Goal: Information Seeking & Learning: Understand process/instructions

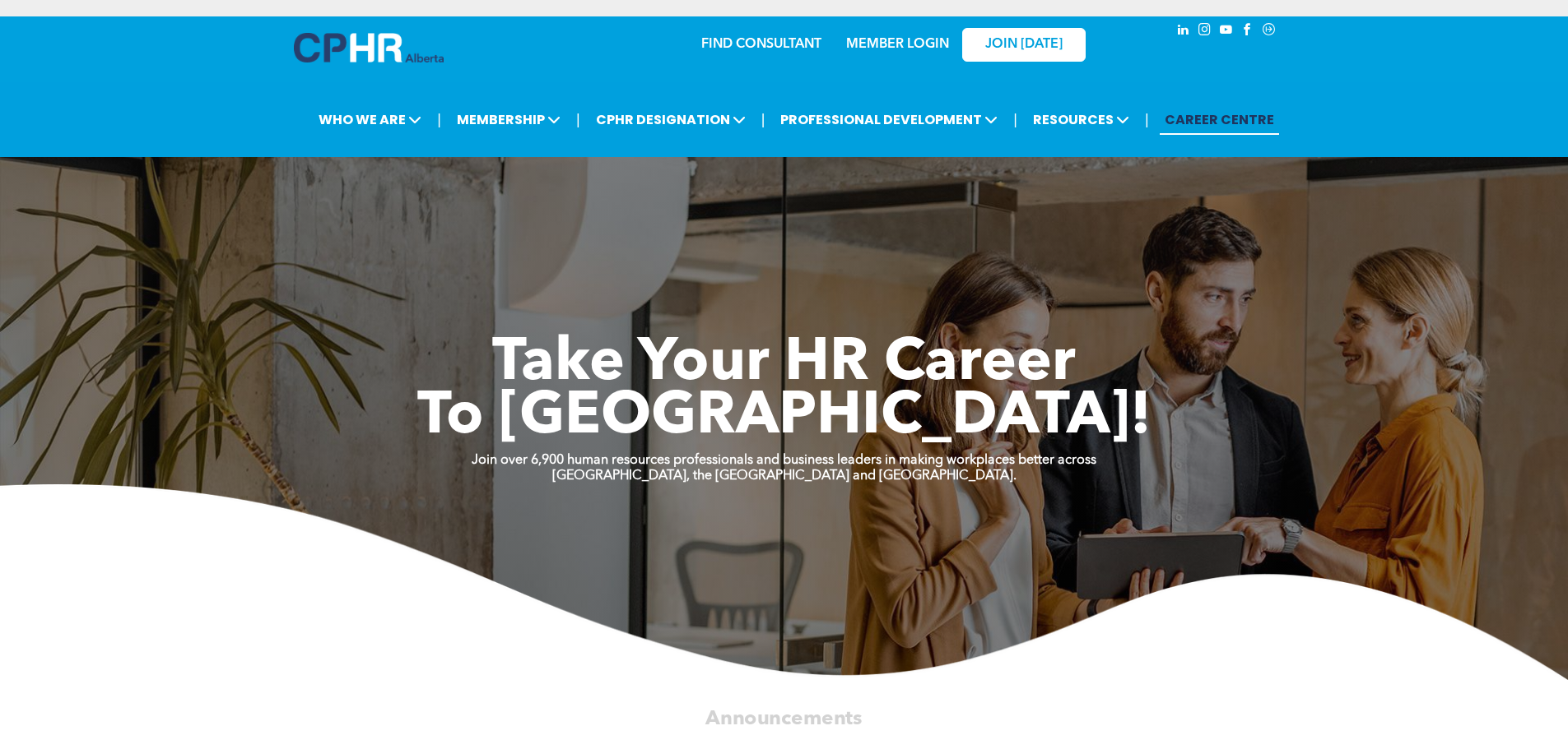
click at [894, 49] on link "MEMBER LOGIN" at bounding box center [897, 44] width 103 height 13
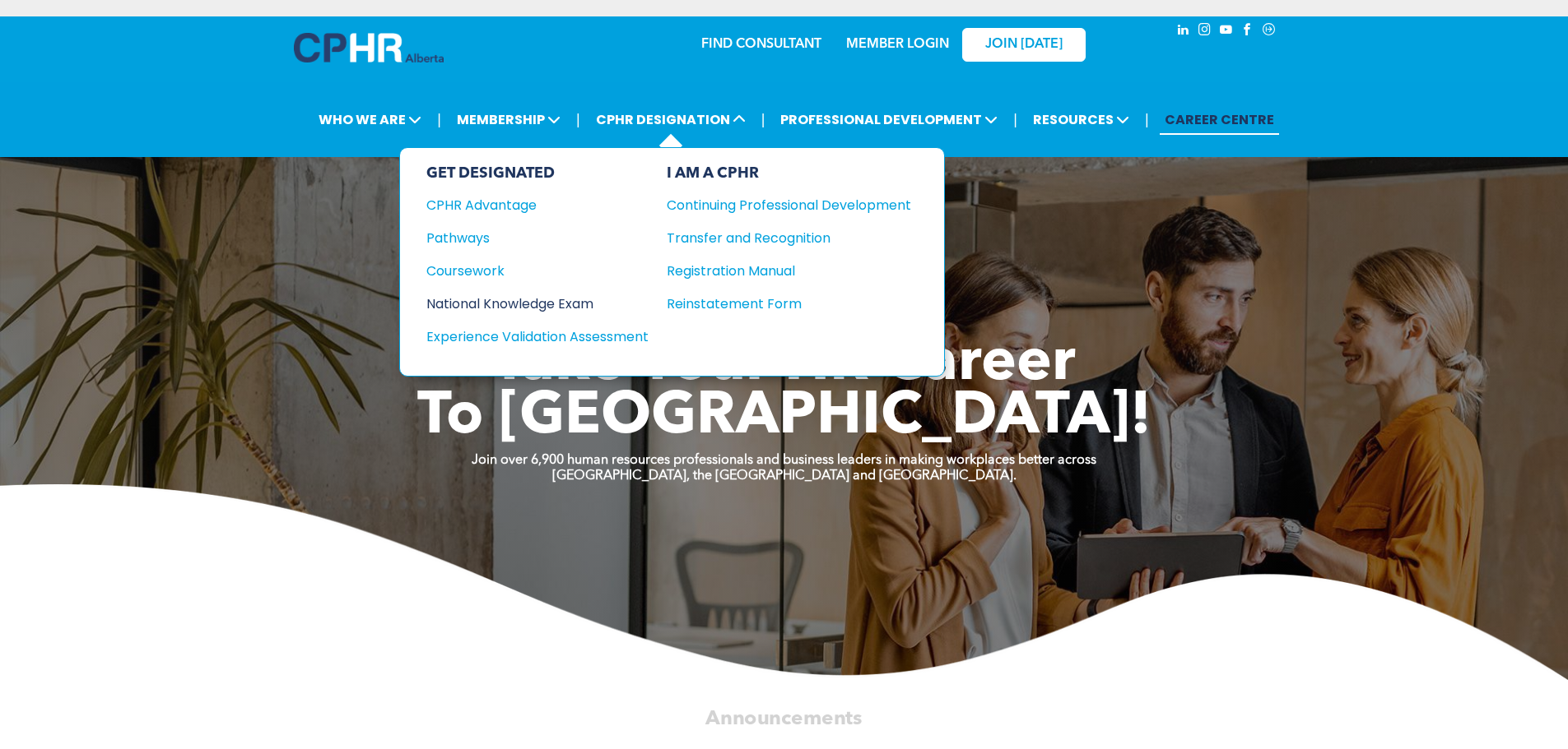
click at [488, 307] on div "National Knowledge Exam" at bounding box center [526, 304] width 200 height 21
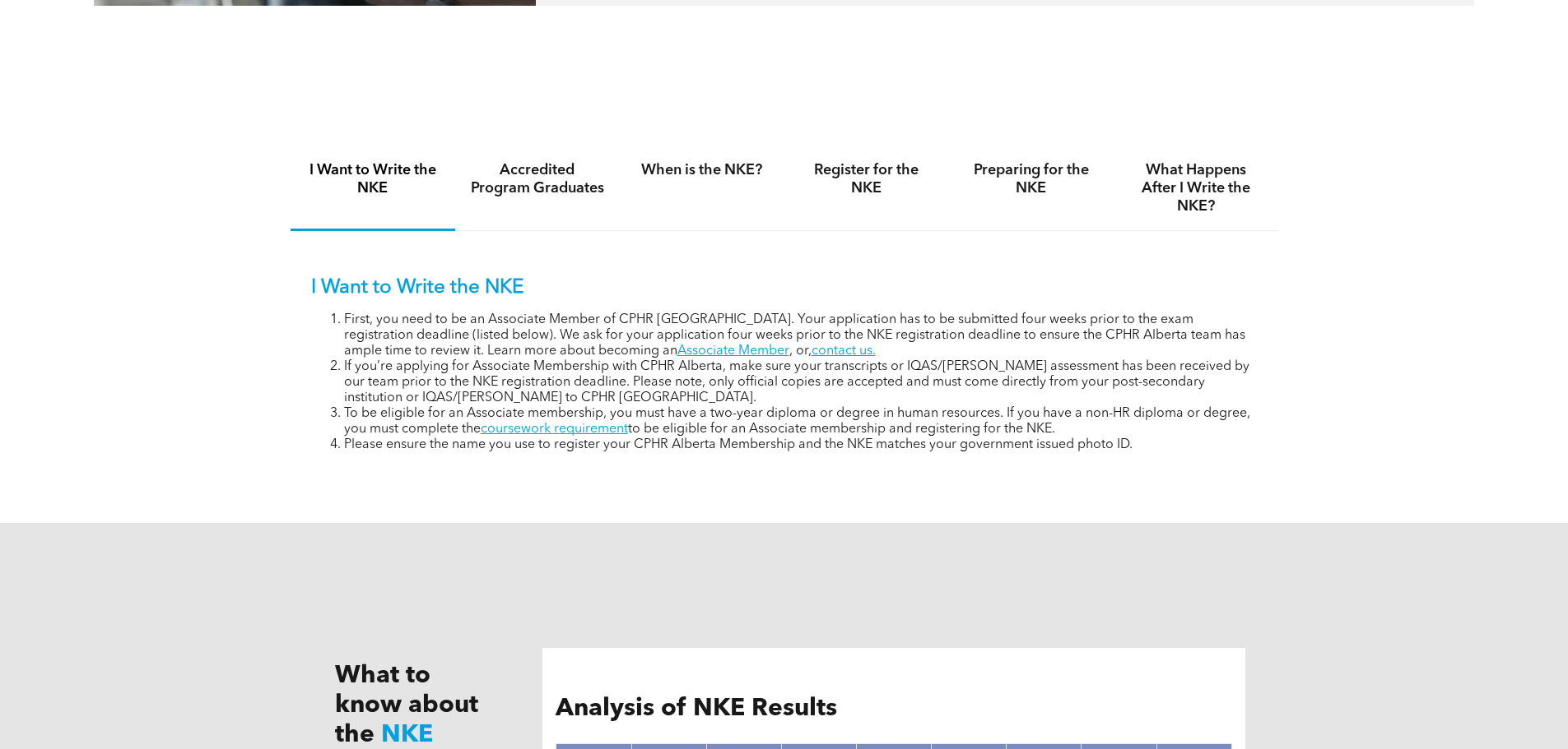
scroll to position [1085, 0]
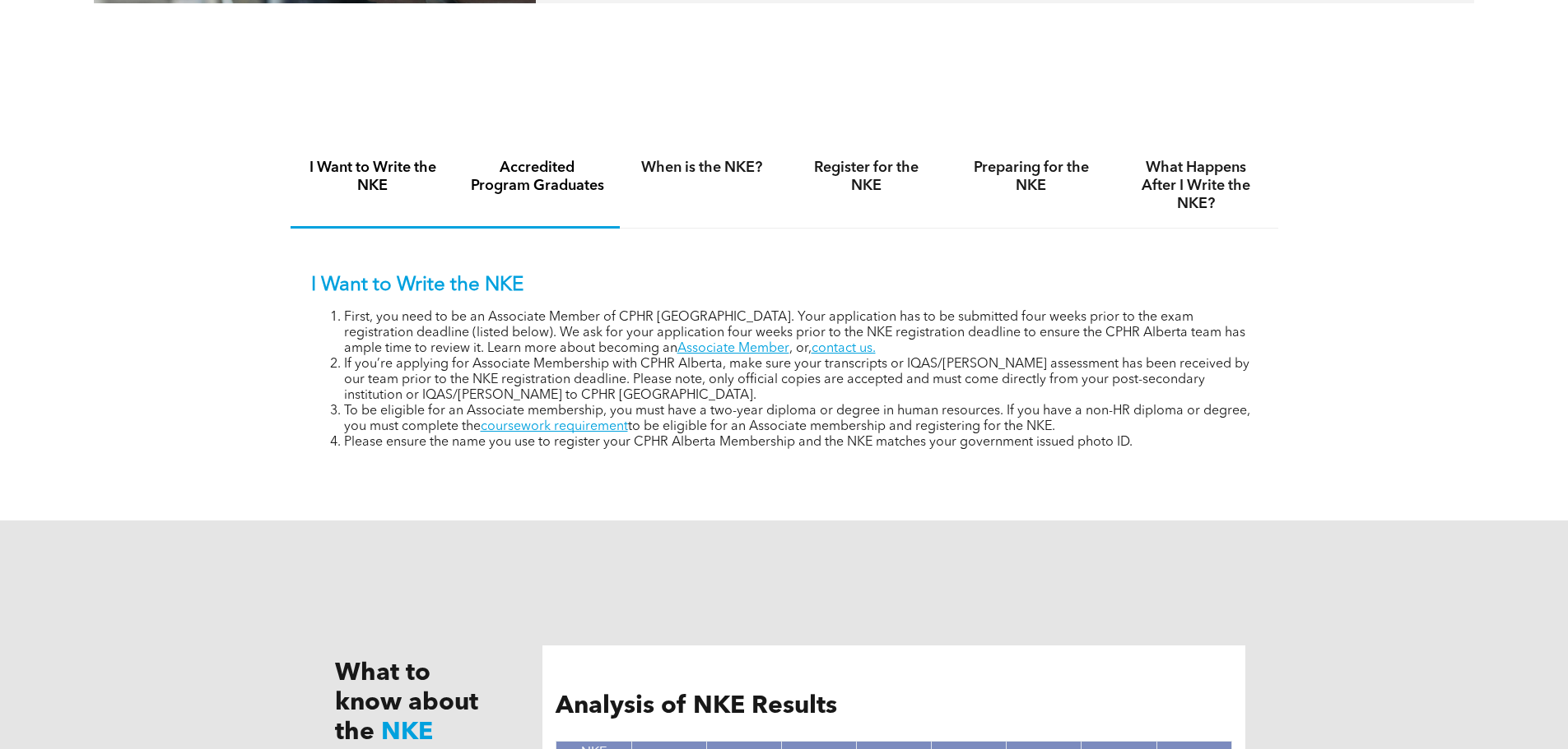
click at [542, 181] on h4 "Accredited Program Graduates" at bounding box center [537, 177] width 135 height 36
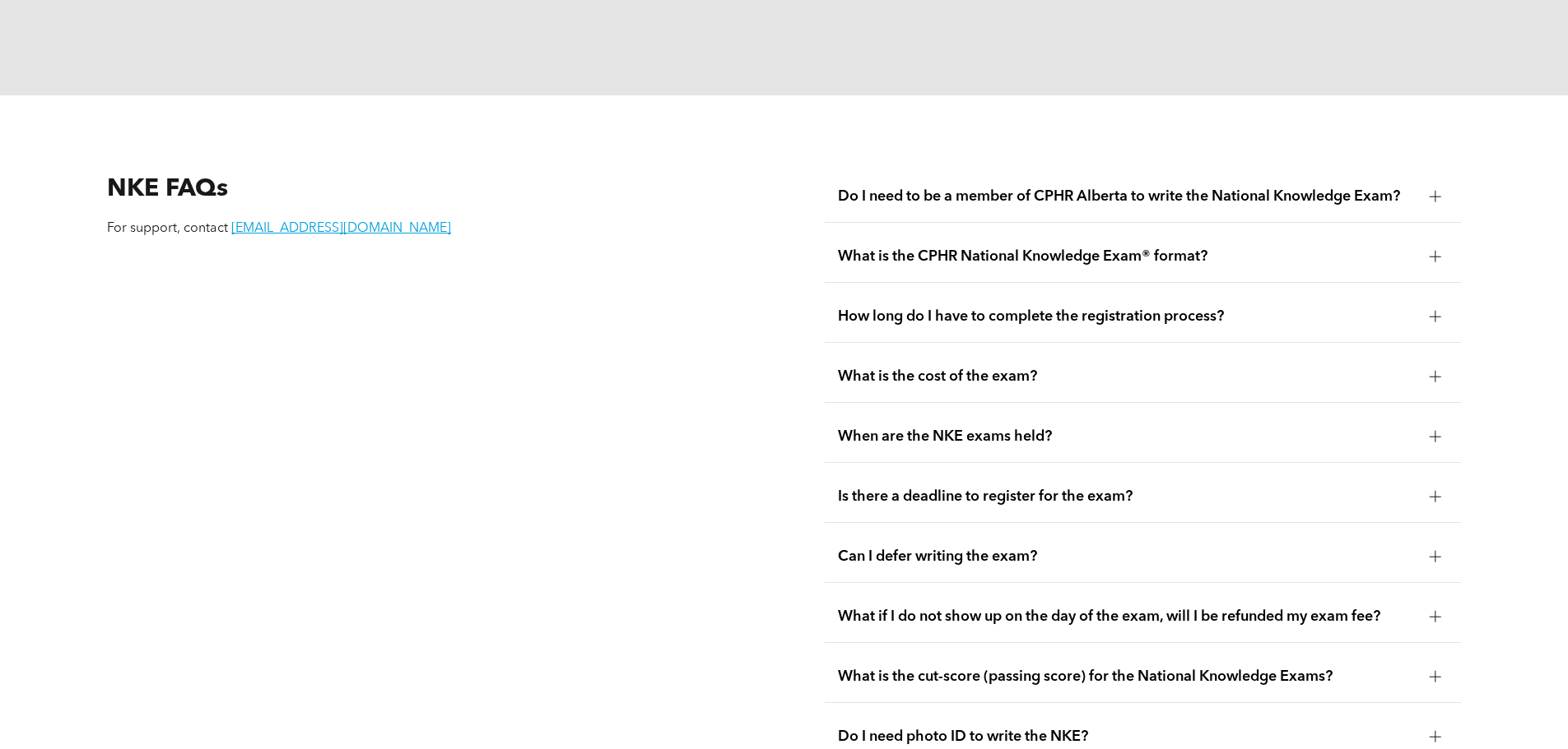
scroll to position [2055, 0]
click at [945, 367] on span "What is the cost of the exam?" at bounding box center [1126, 376] width 578 height 18
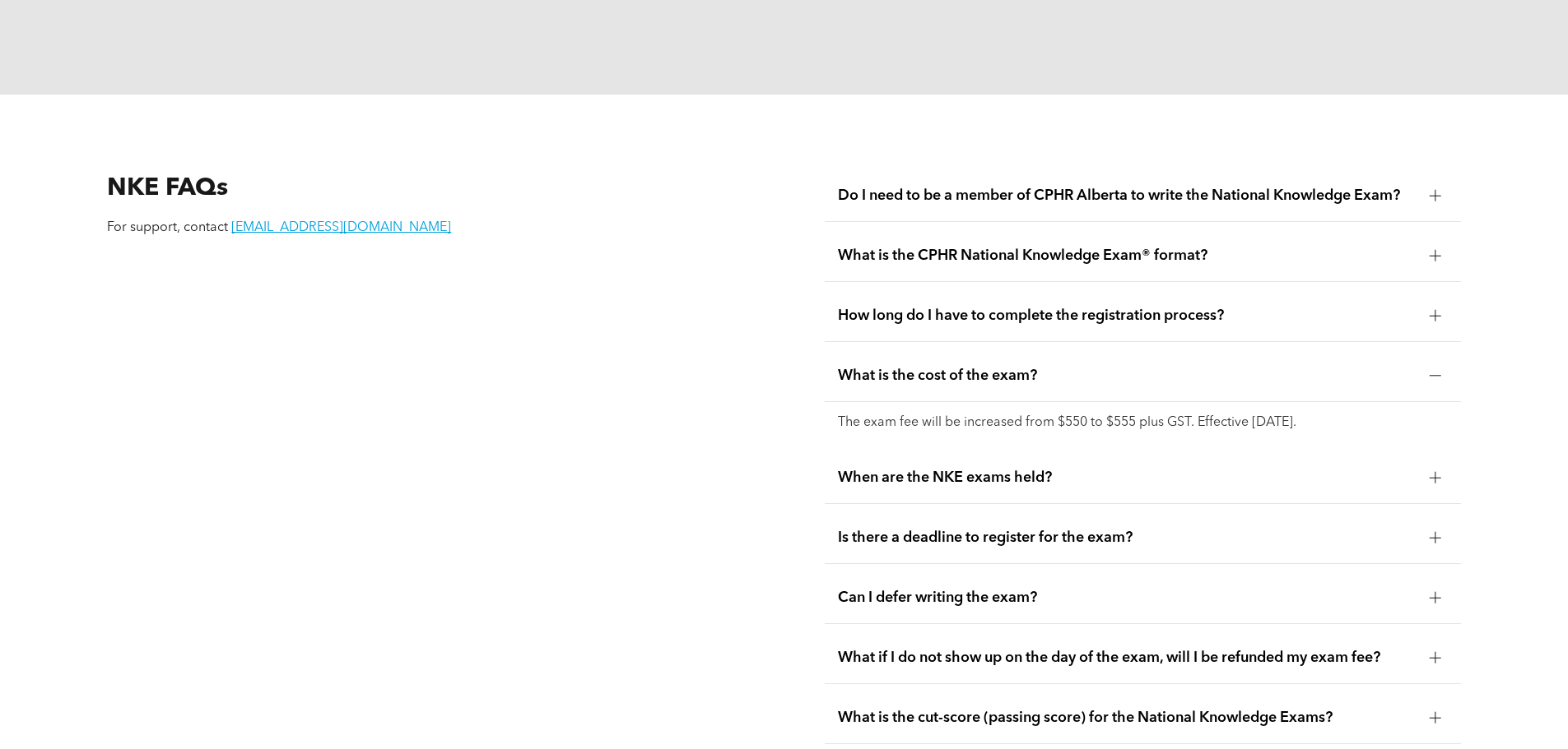
click at [945, 367] on span "What is the cost of the exam?" at bounding box center [1126, 376] width 578 height 18
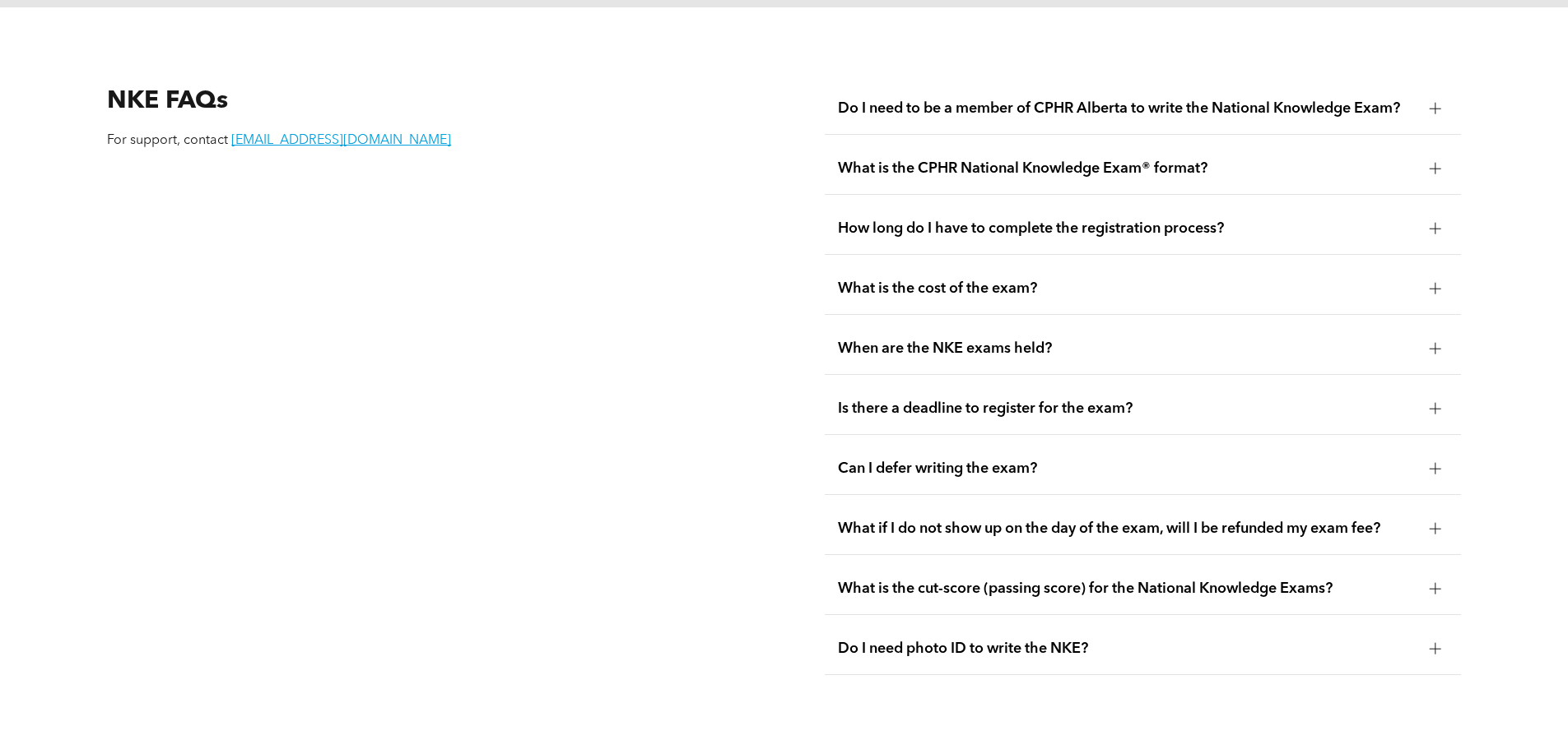
scroll to position [2143, 0]
click at [969, 504] on div "What if I do not show up on the day of the exam, will I be refunded my exam fee?" at bounding box center [1142, 530] width 636 height 52
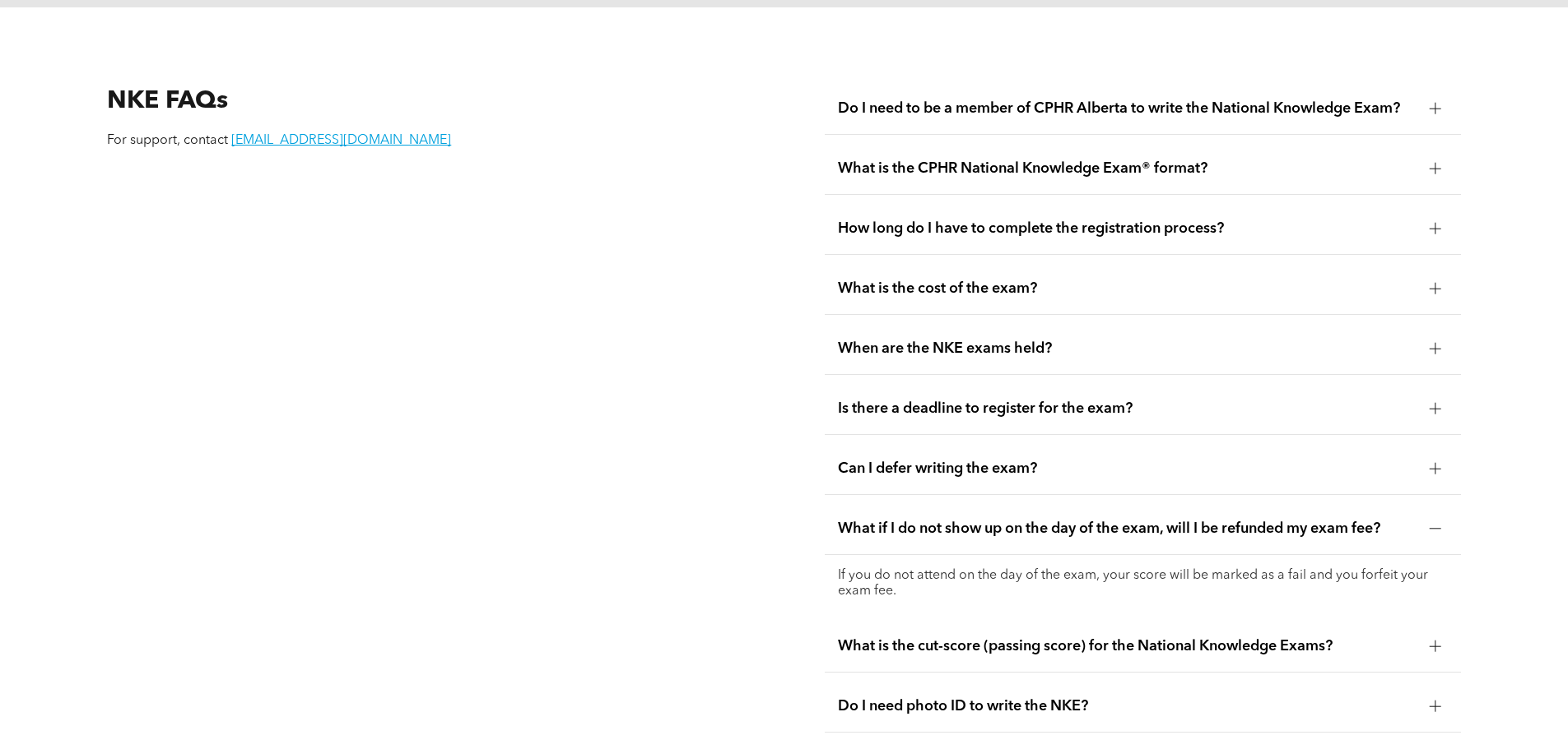
click at [969, 504] on div "What if I do not show up on the day of the exam, will I be refunded my exam fee?" at bounding box center [1142, 530] width 636 height 52
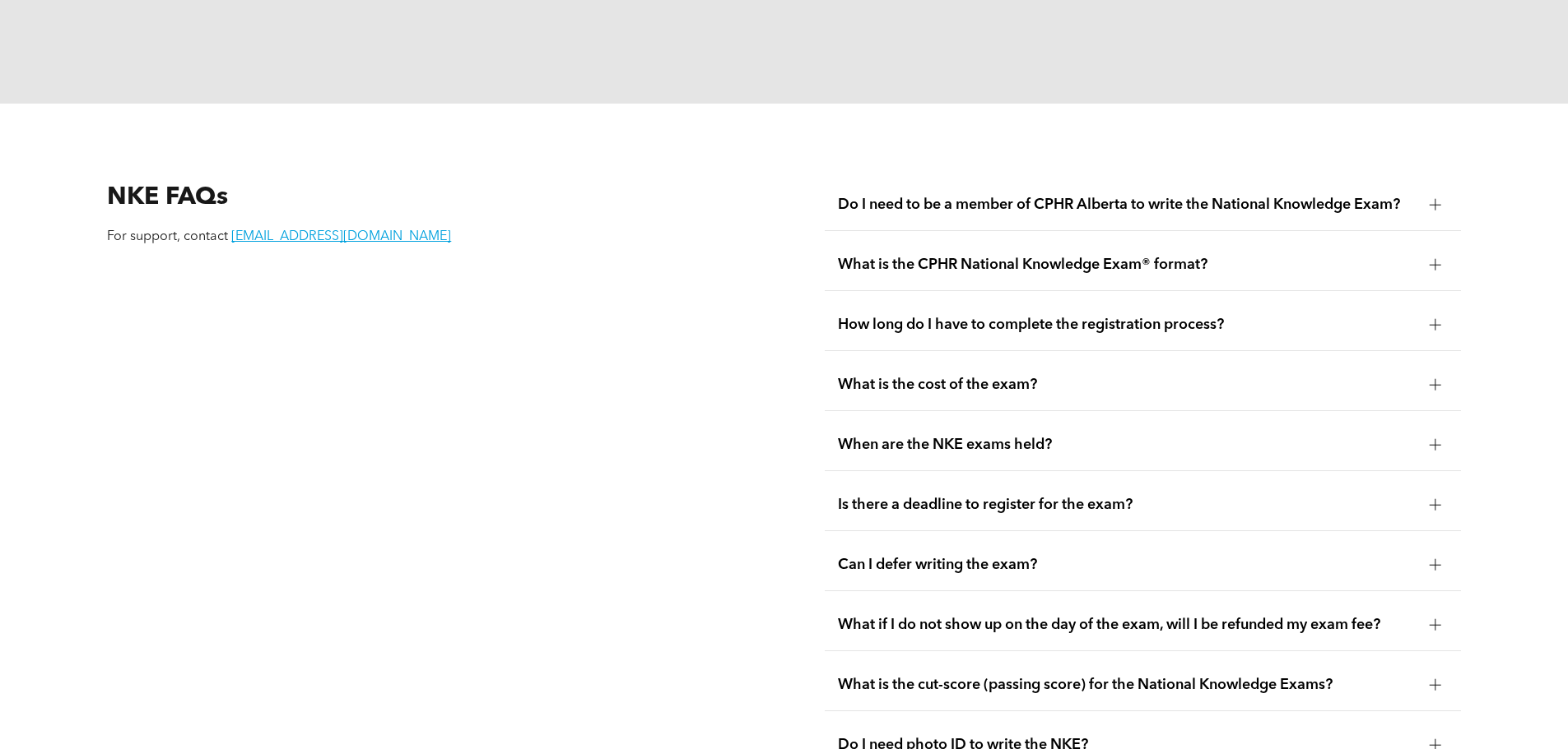
scroll to position [2046, 0]
click at [1000, 256] on span "What is the CPHR National Knowledge Exam® format?" at bounding box center [1126, 265] width 578 height 18
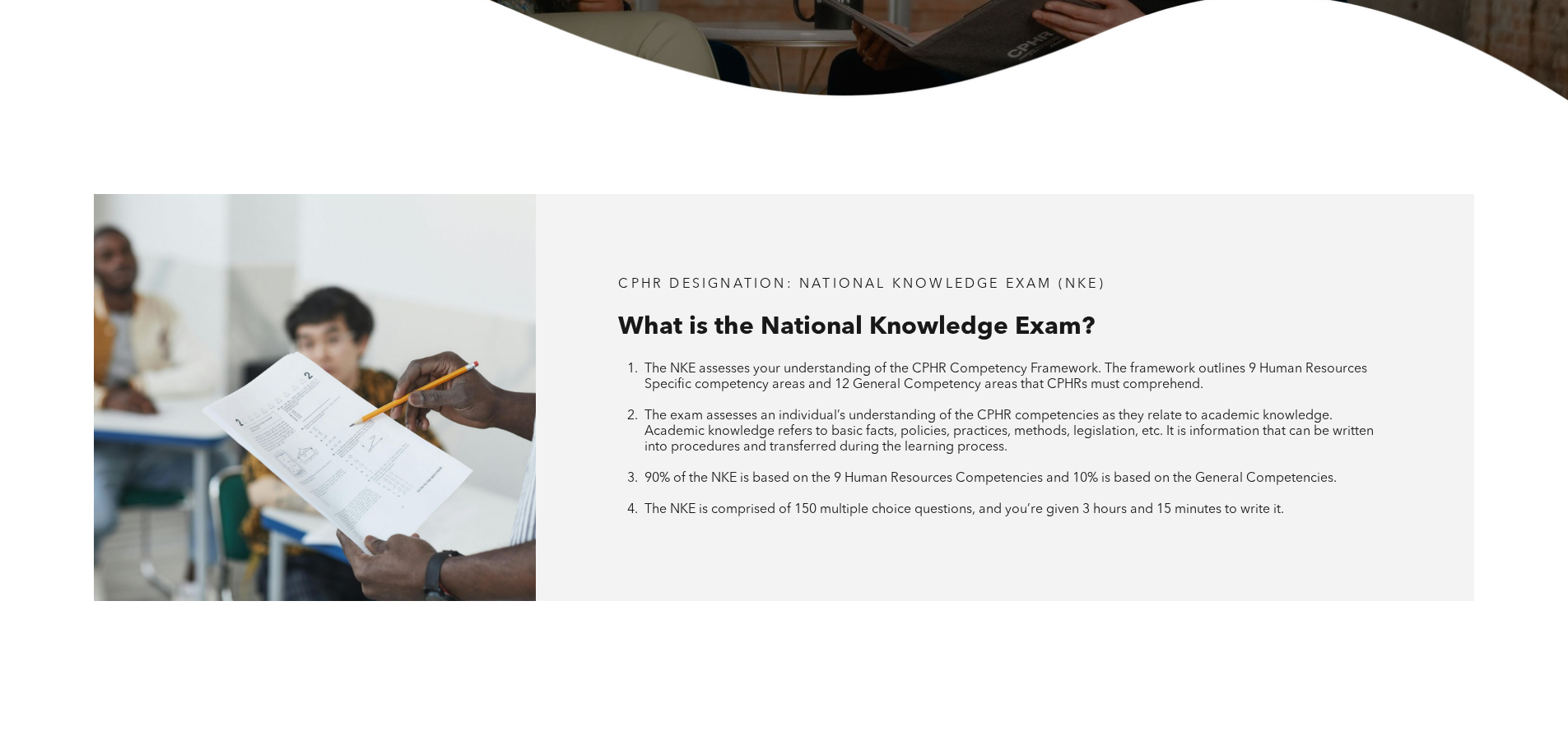
scroll to position [0, 0]
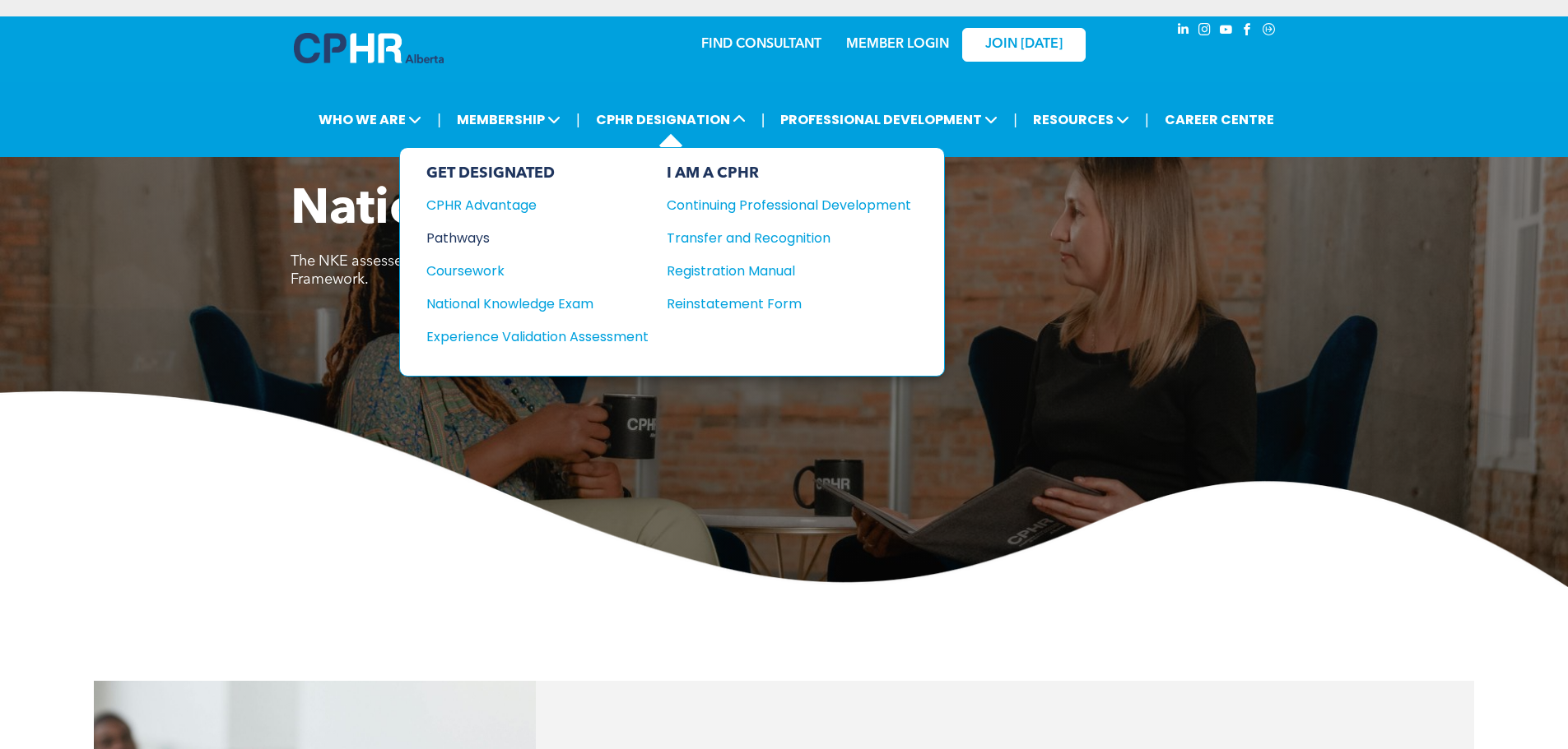
click at [461, 245] on div "Pathways" at bounding box center [526, 237] width 200 height 21
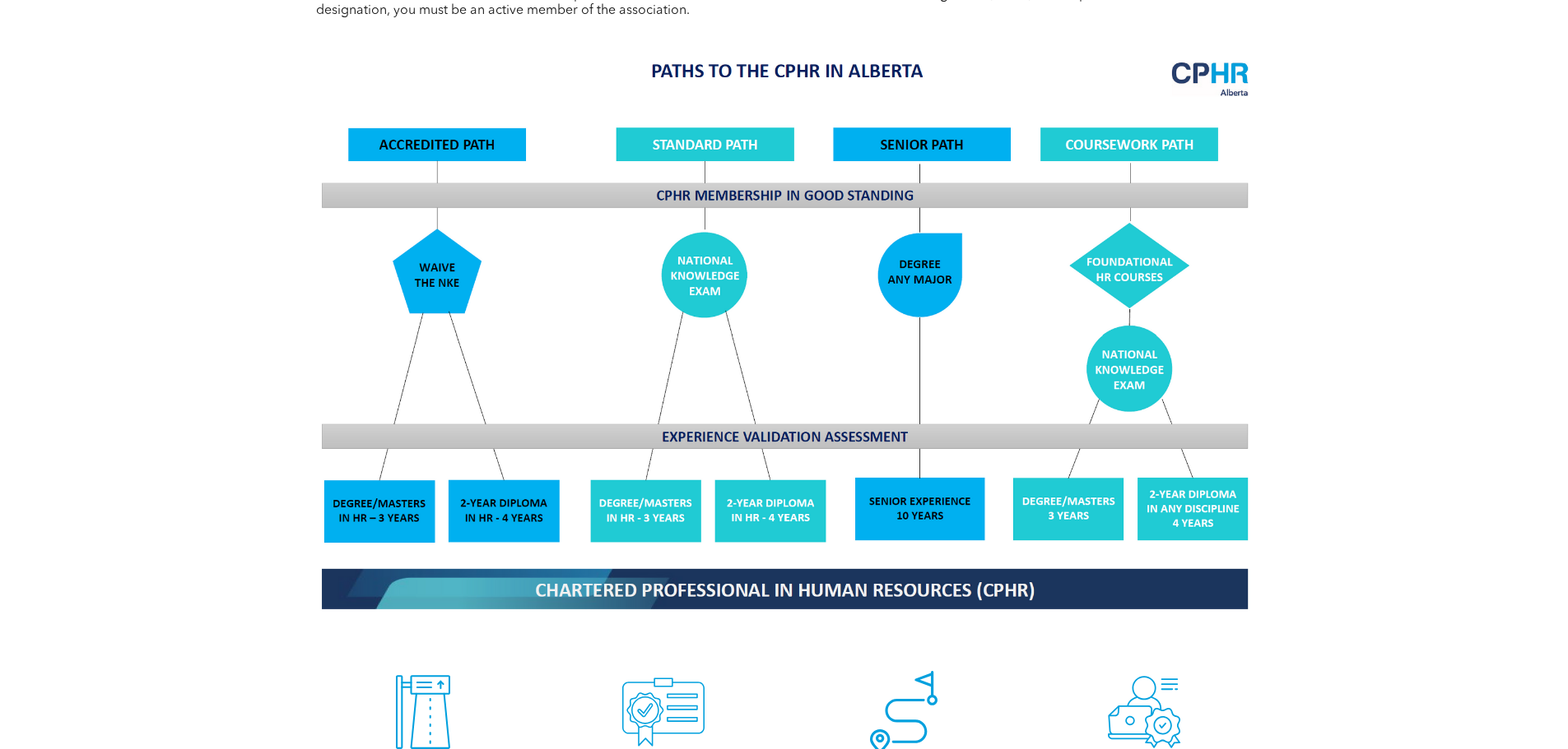
scroll to position [1352, 0]
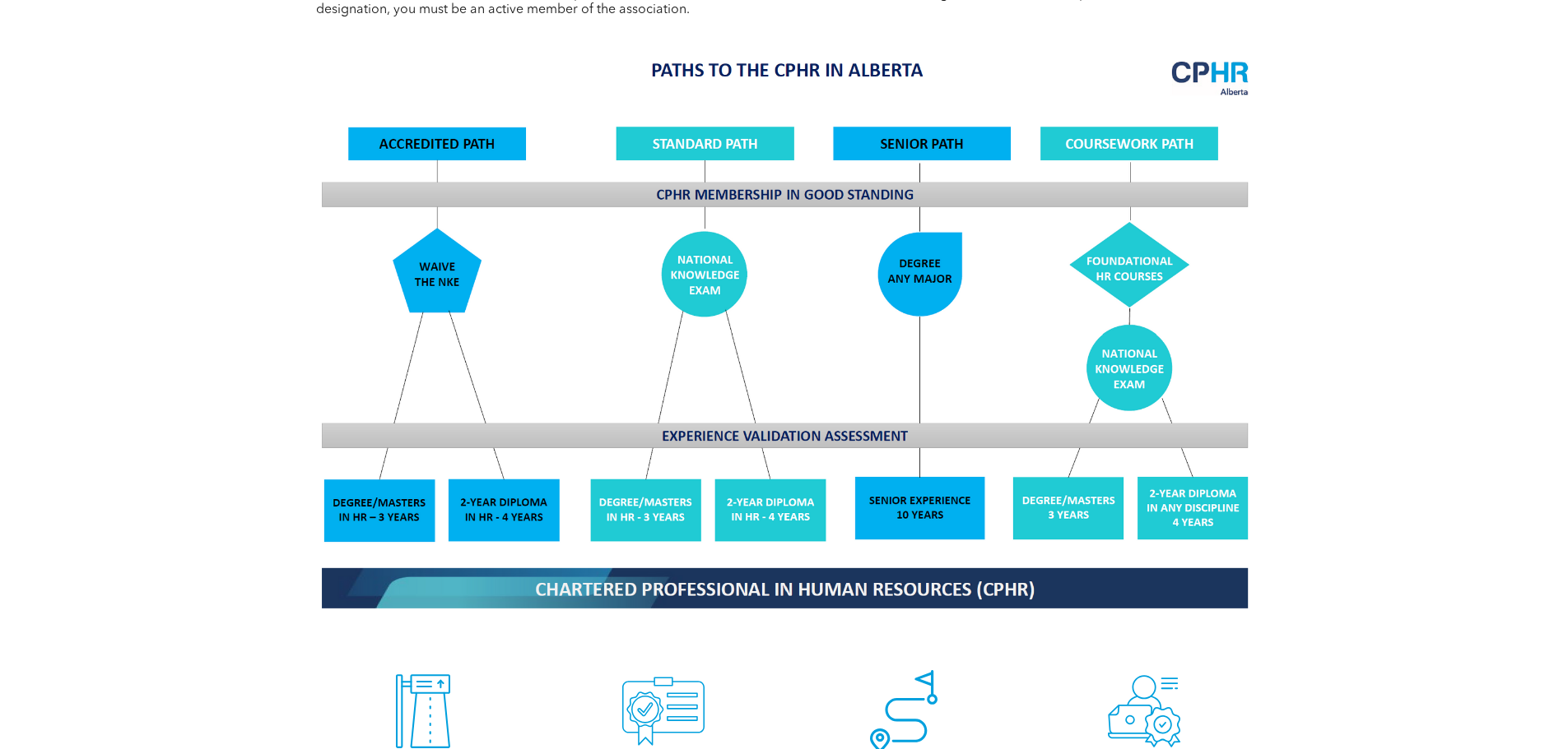
click at [439, 251] on img at bounding box center [784, 334] width 953 height 574
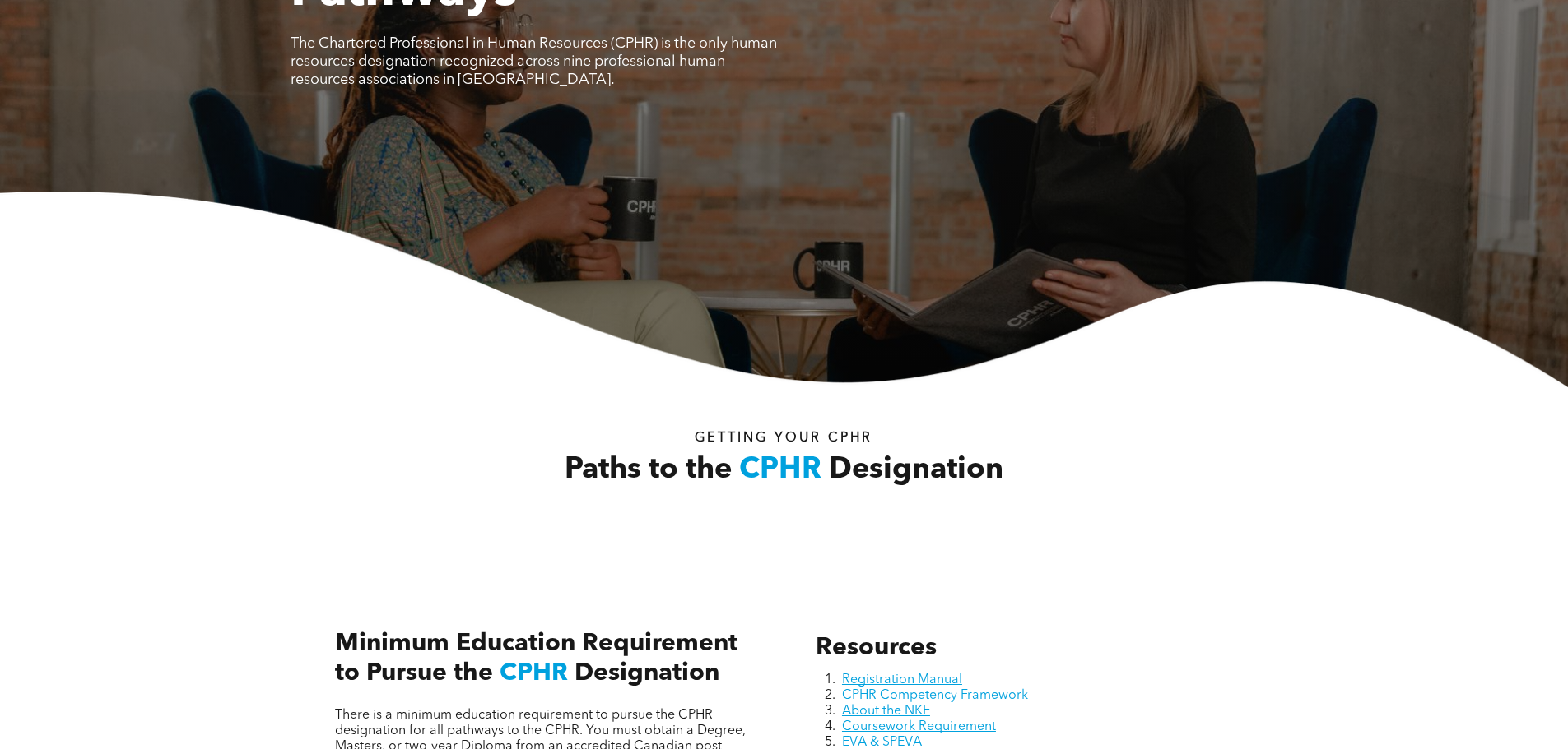
scroll to position [0, 0]
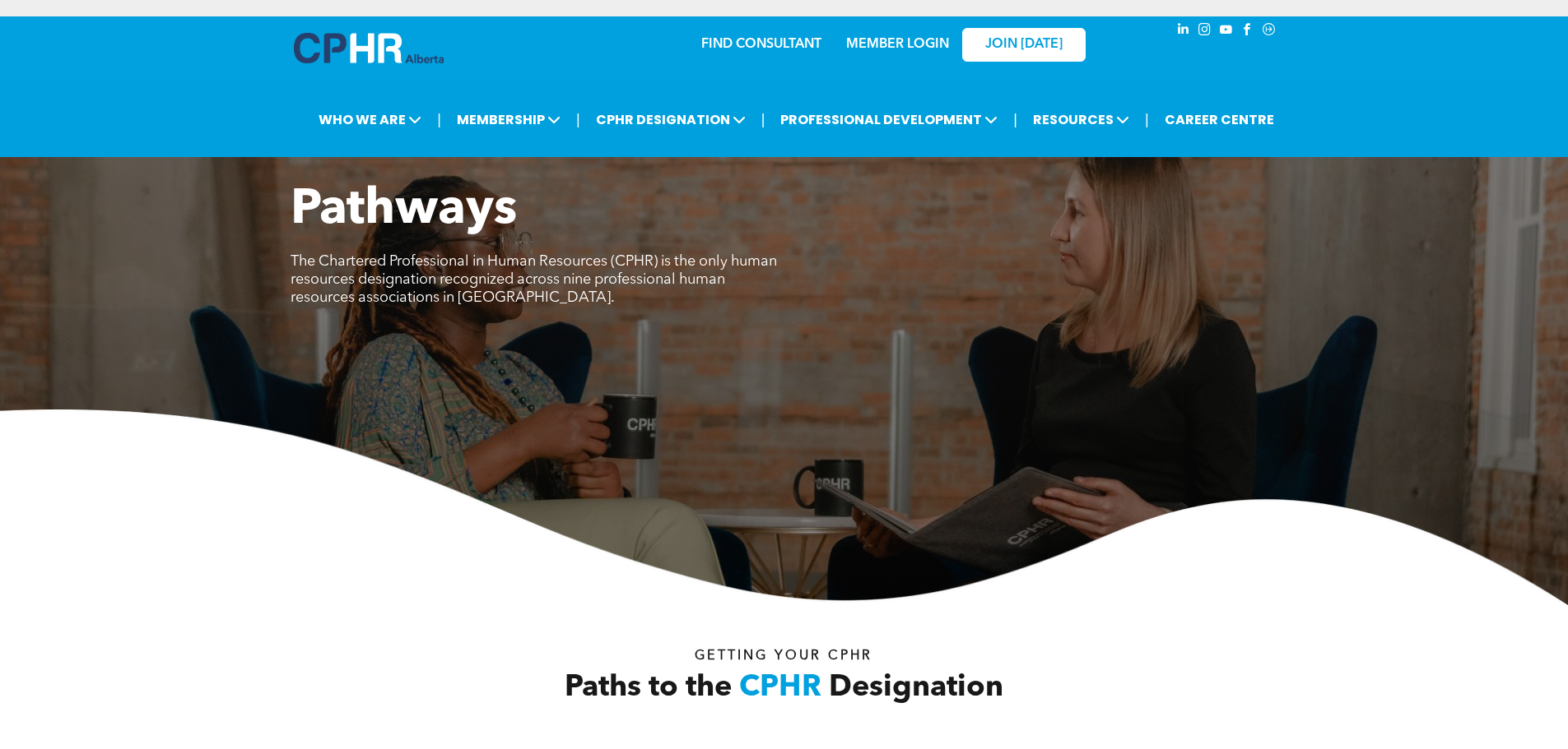
click at [865, 45] on link "MEMBER LOGIN" at bounding box center [897, 44] width 103 height 13
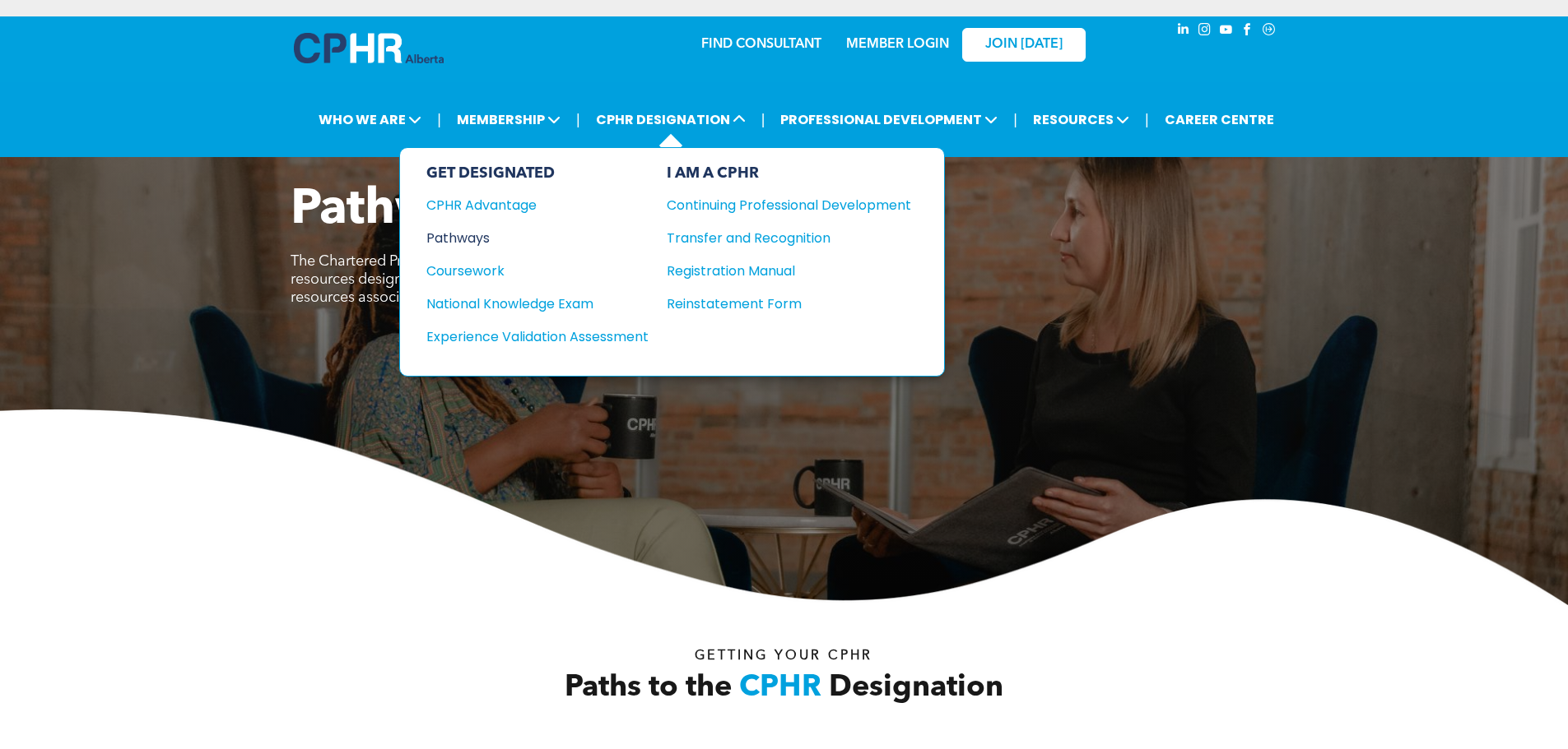
click at [479, 240] on div "Pathways" at bounding box center [526, 237] width 200 height 21
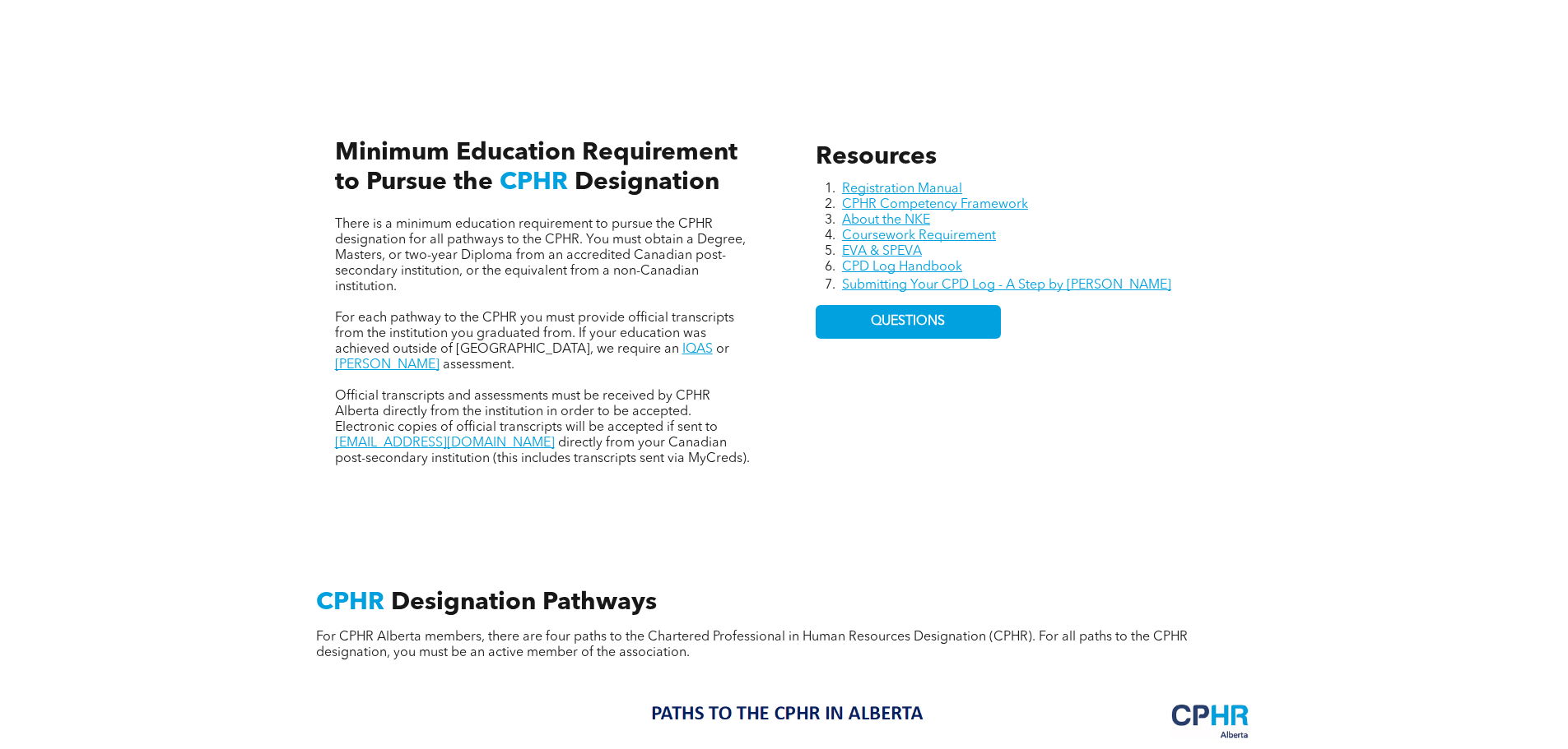
scroll to position [710, 0]
click at [932, 199] on link "CPHR Competency Framework" at bounding box center [935, 204] width 186 height 13
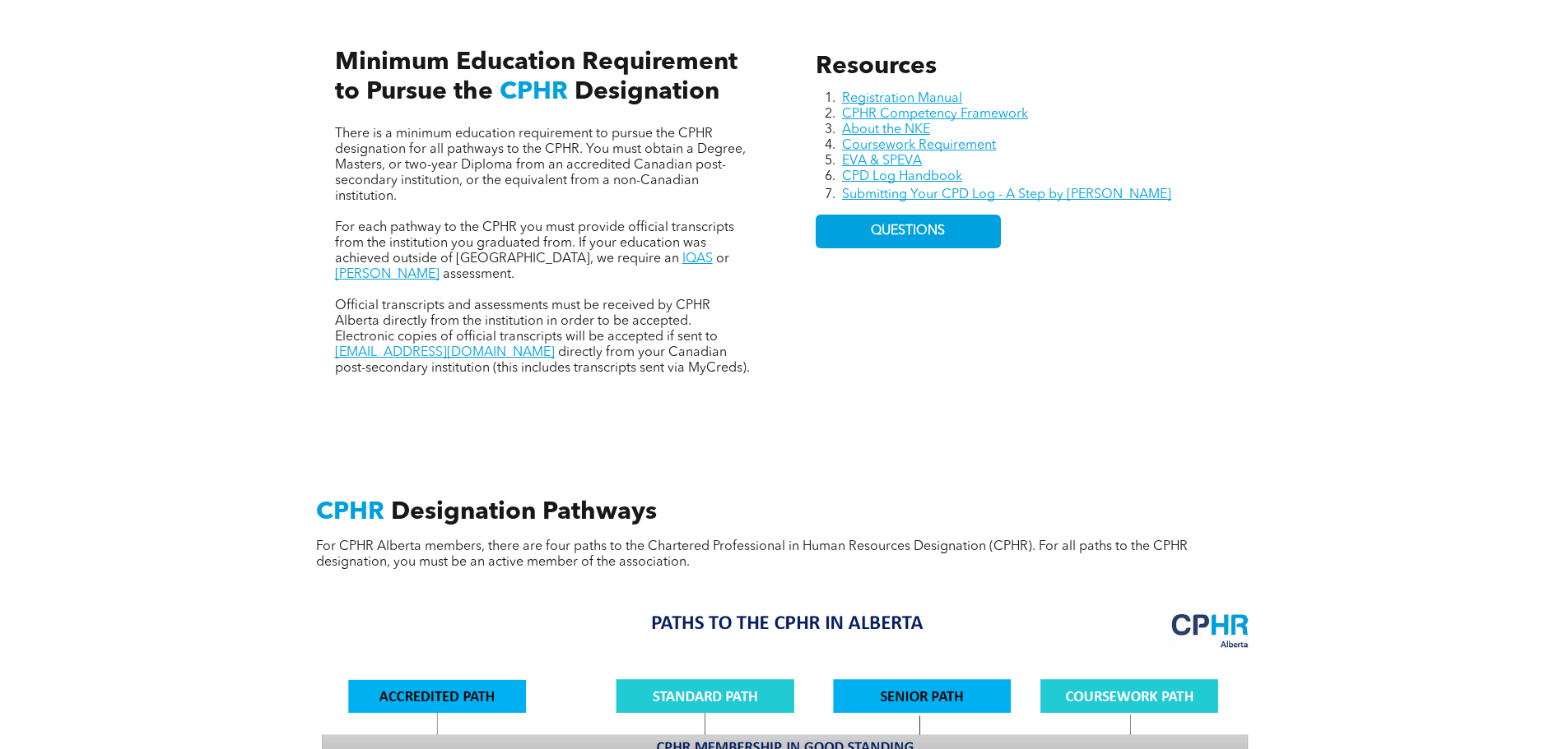
scroll to position [1285, 0]
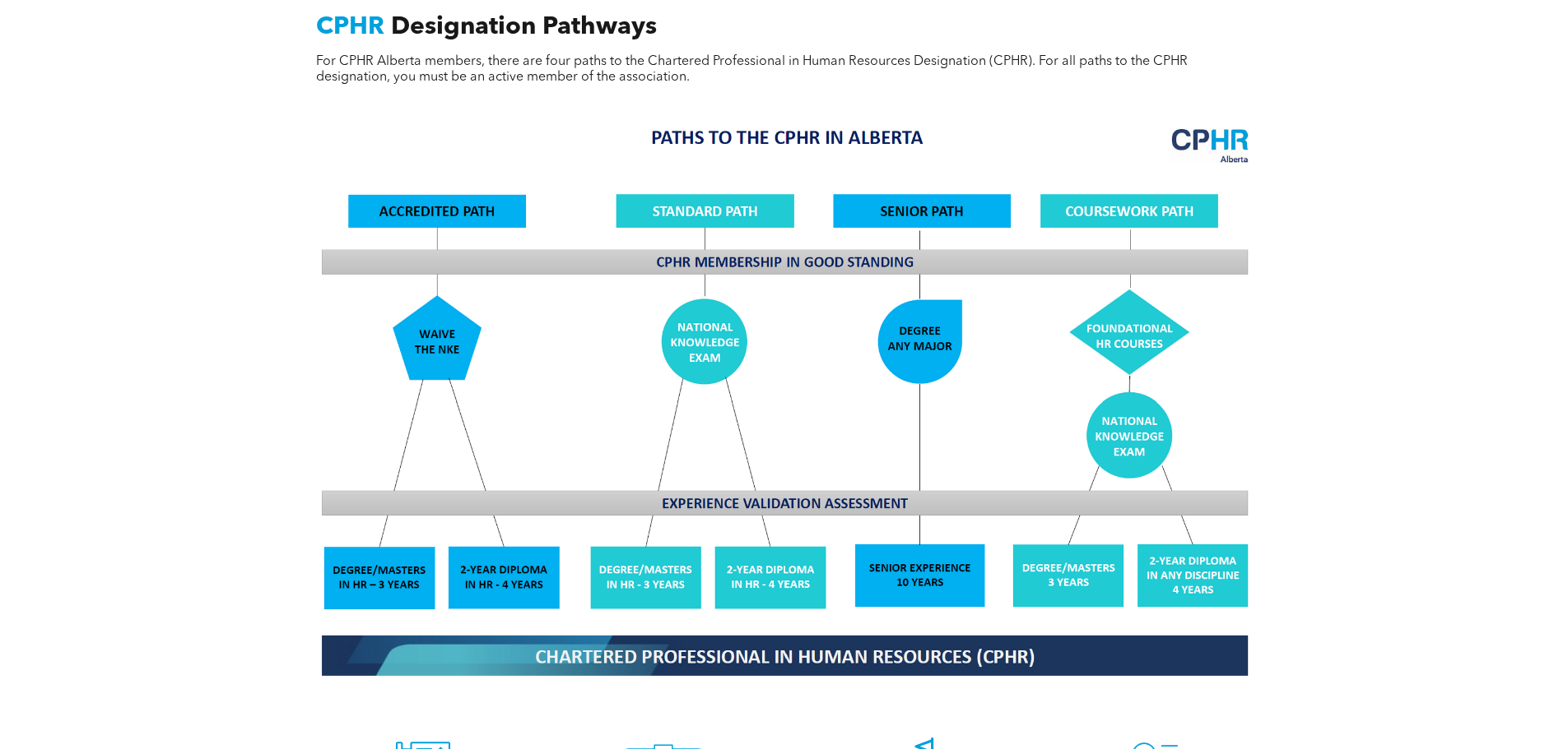
click at [421, 321] on img at bounding box center [784, 401] width 953 height 574
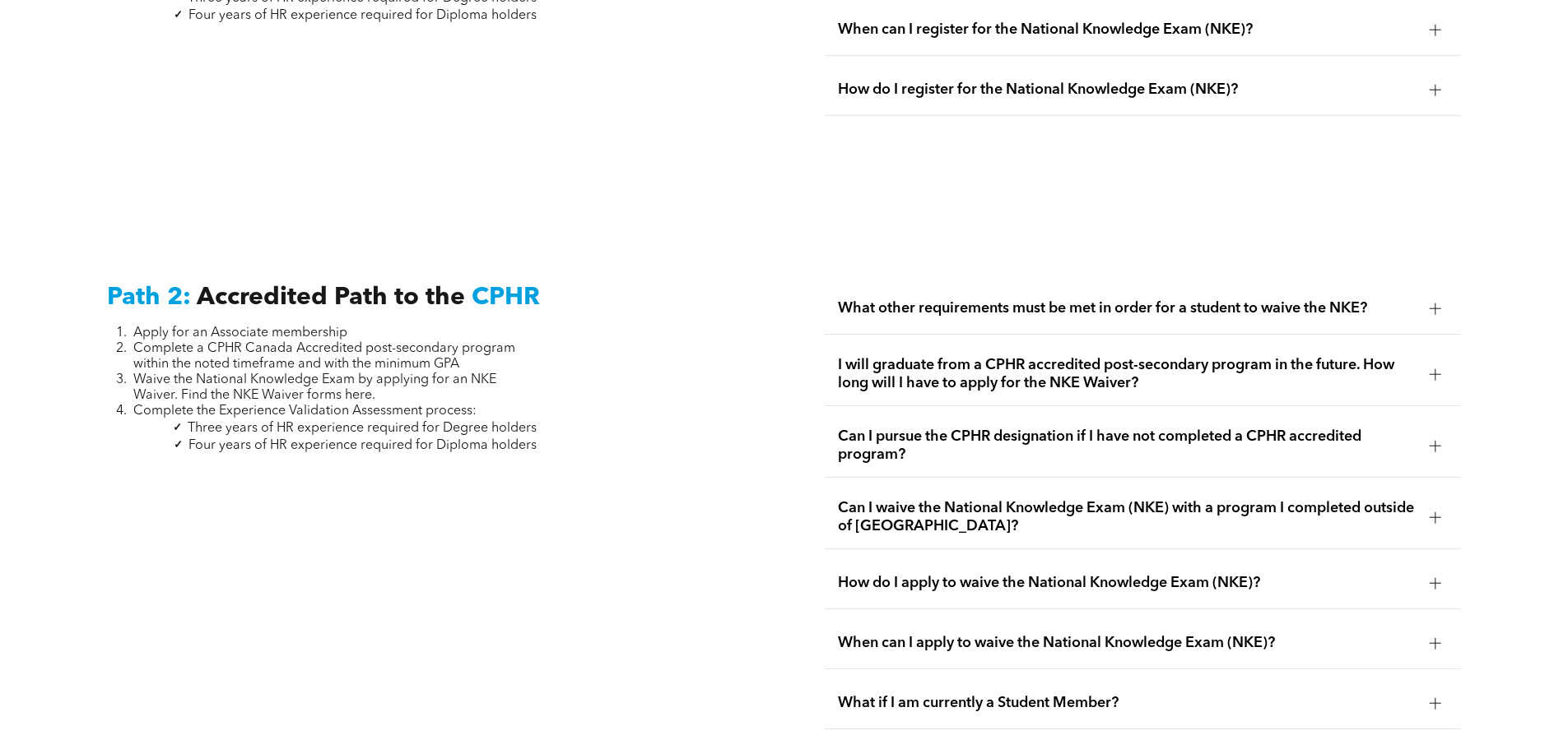
scroll to position [2502, 0]
click at [505, 285] on span "CPHR" at bounding box center [506, 297] width 68 height 24
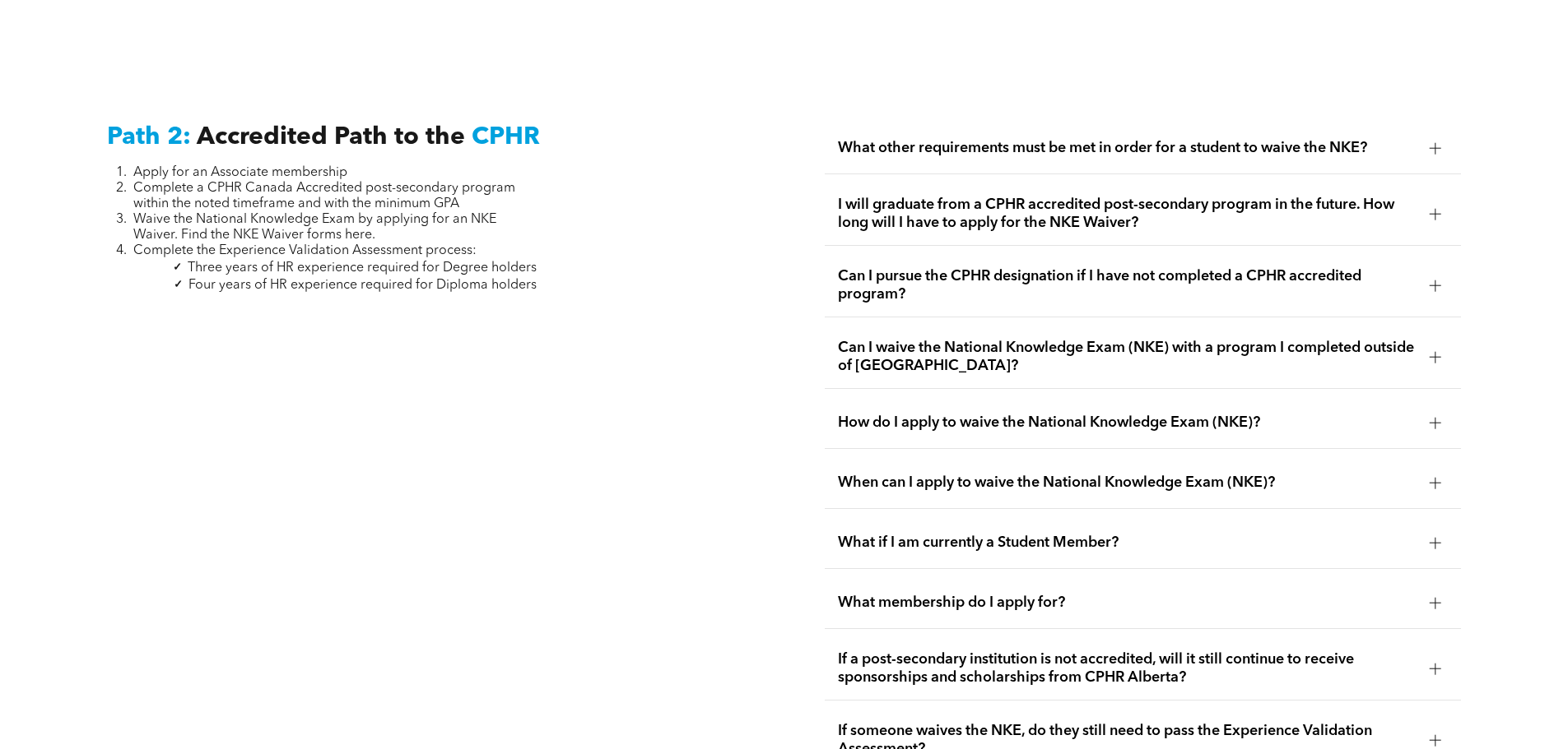
scroll to position [2627, 0]
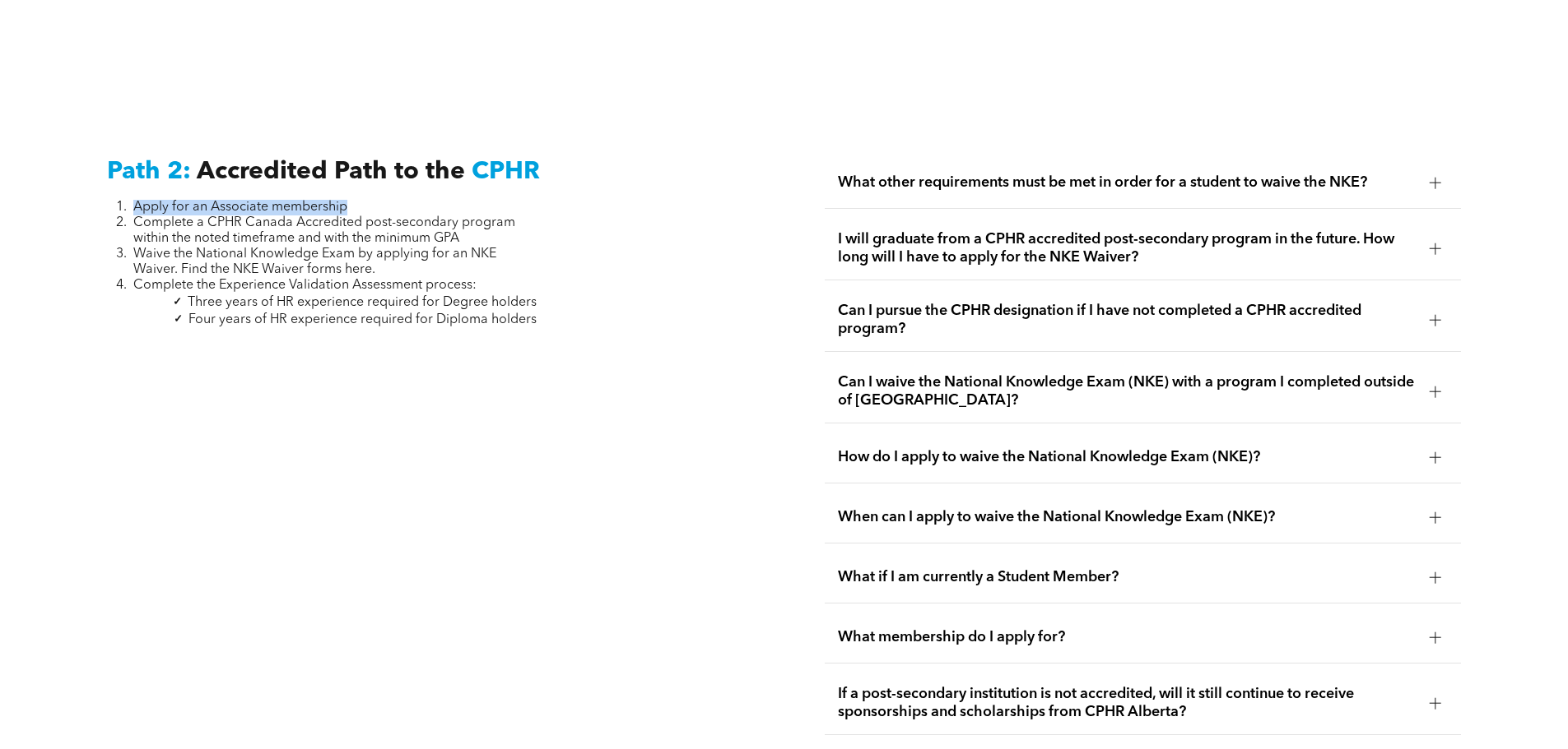
drag, startPoint x: 347, startPoint y: 189, endPoint x: 121, endPoint y: 179, distance: 226.2
click at [133, 200] on li "Apply for an Associate membership" at bounding box center [335, 207] width 403 height 15
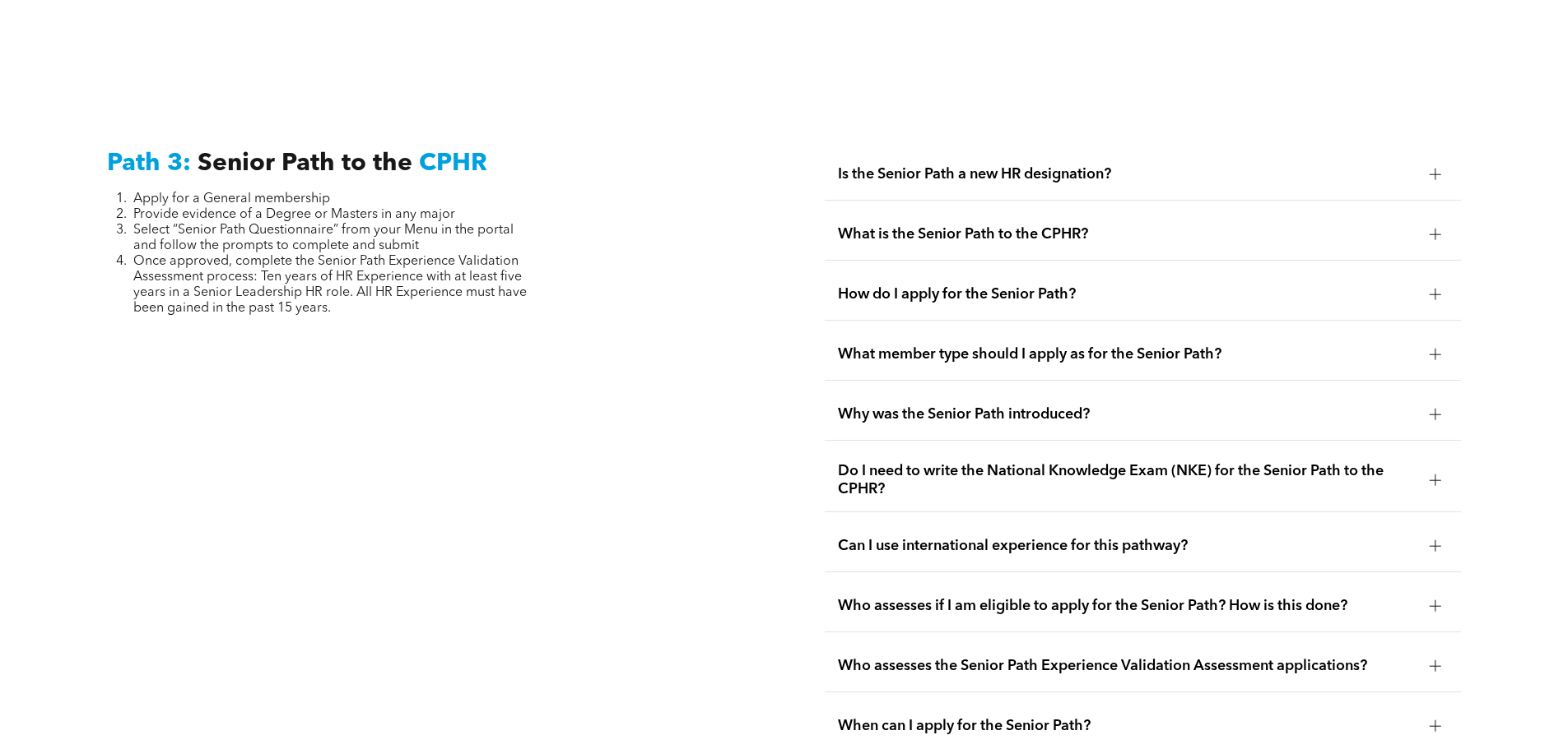
scroll to position [4097, 0]
click at [922, 284] on span "How do I apply for the Senior Path?" at bounding box center [1126, 293] width 578 height 18
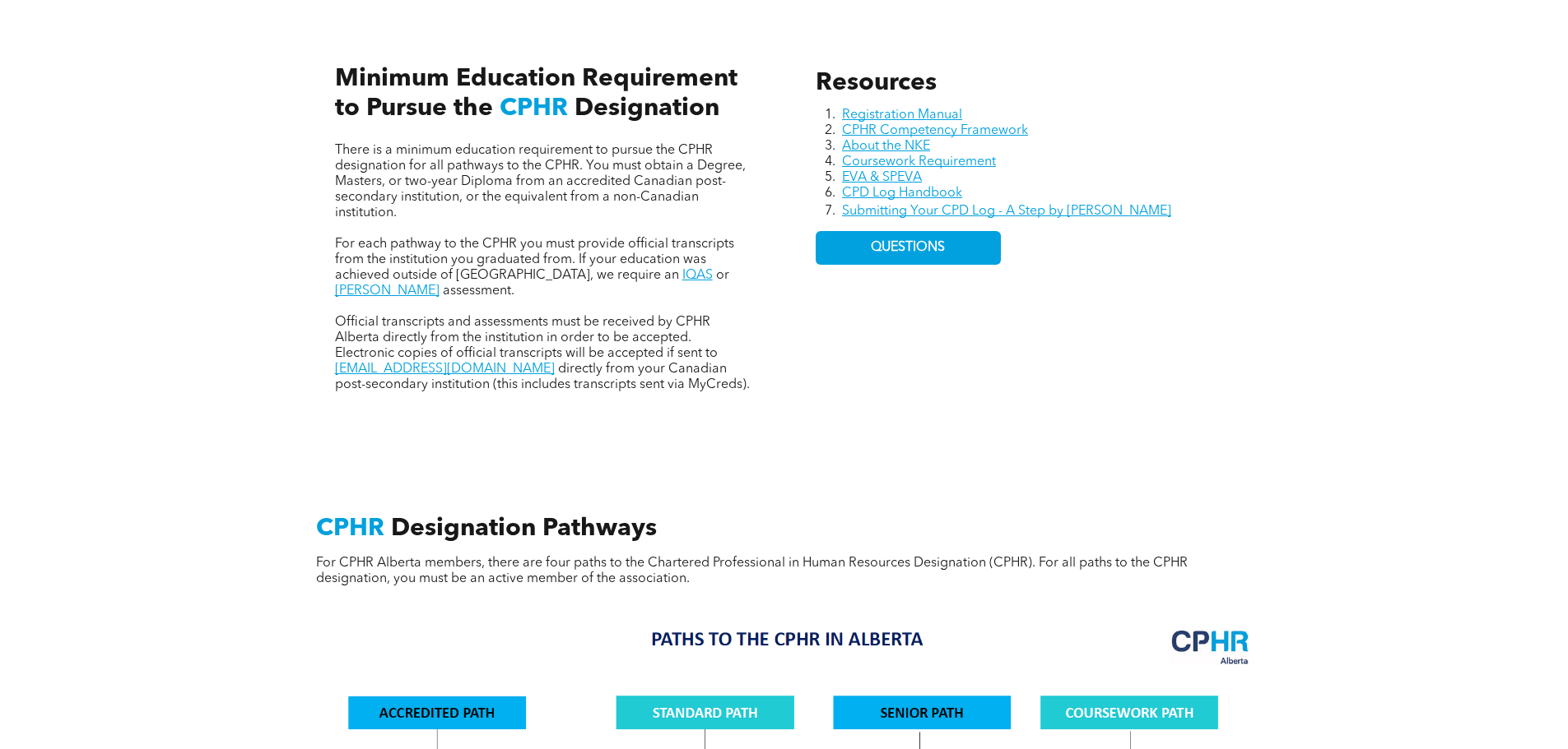
scroll to position [762, 0]
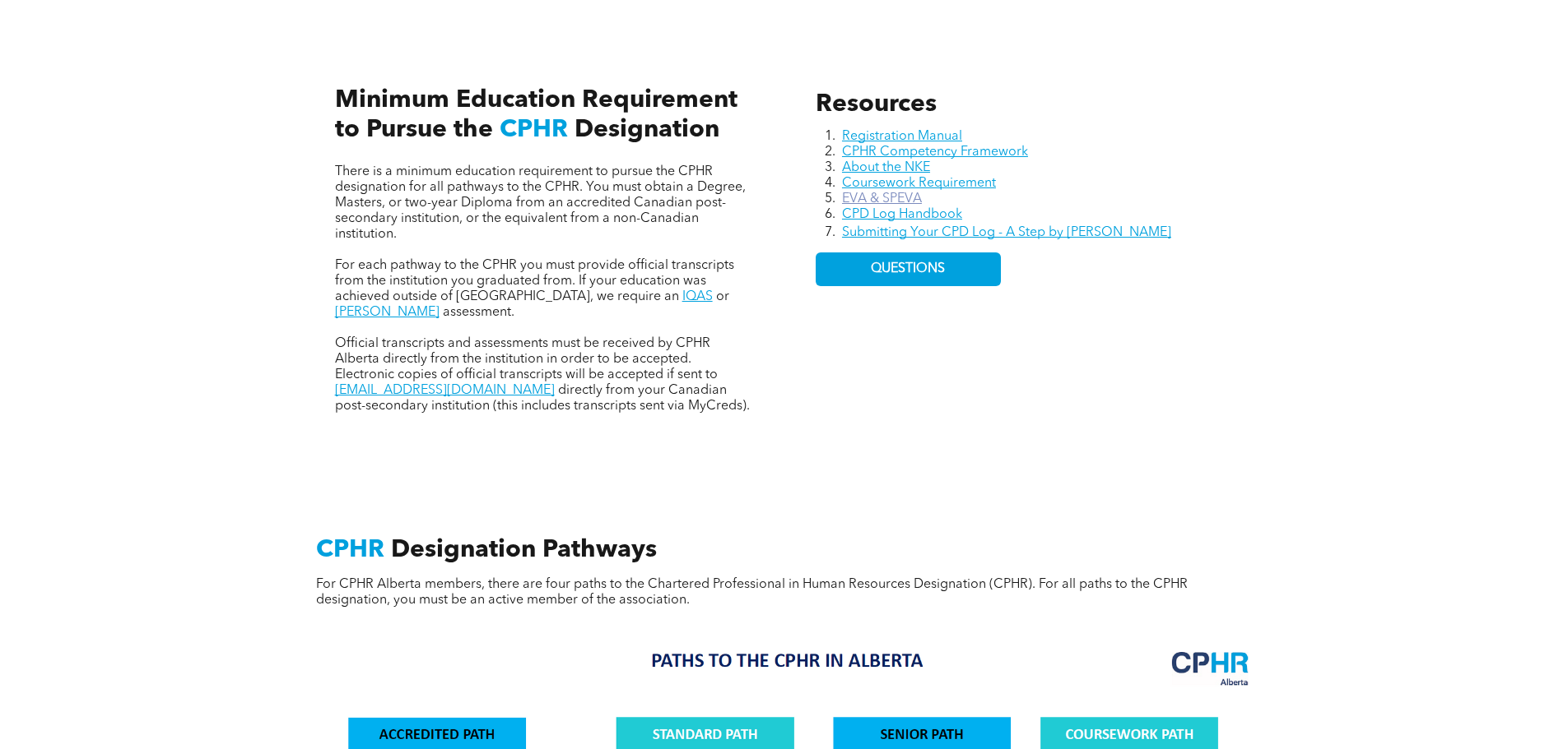
click at [897, 197] on link "EVA & SPEVA" at bounding box center [882, 199] width 80 height 13
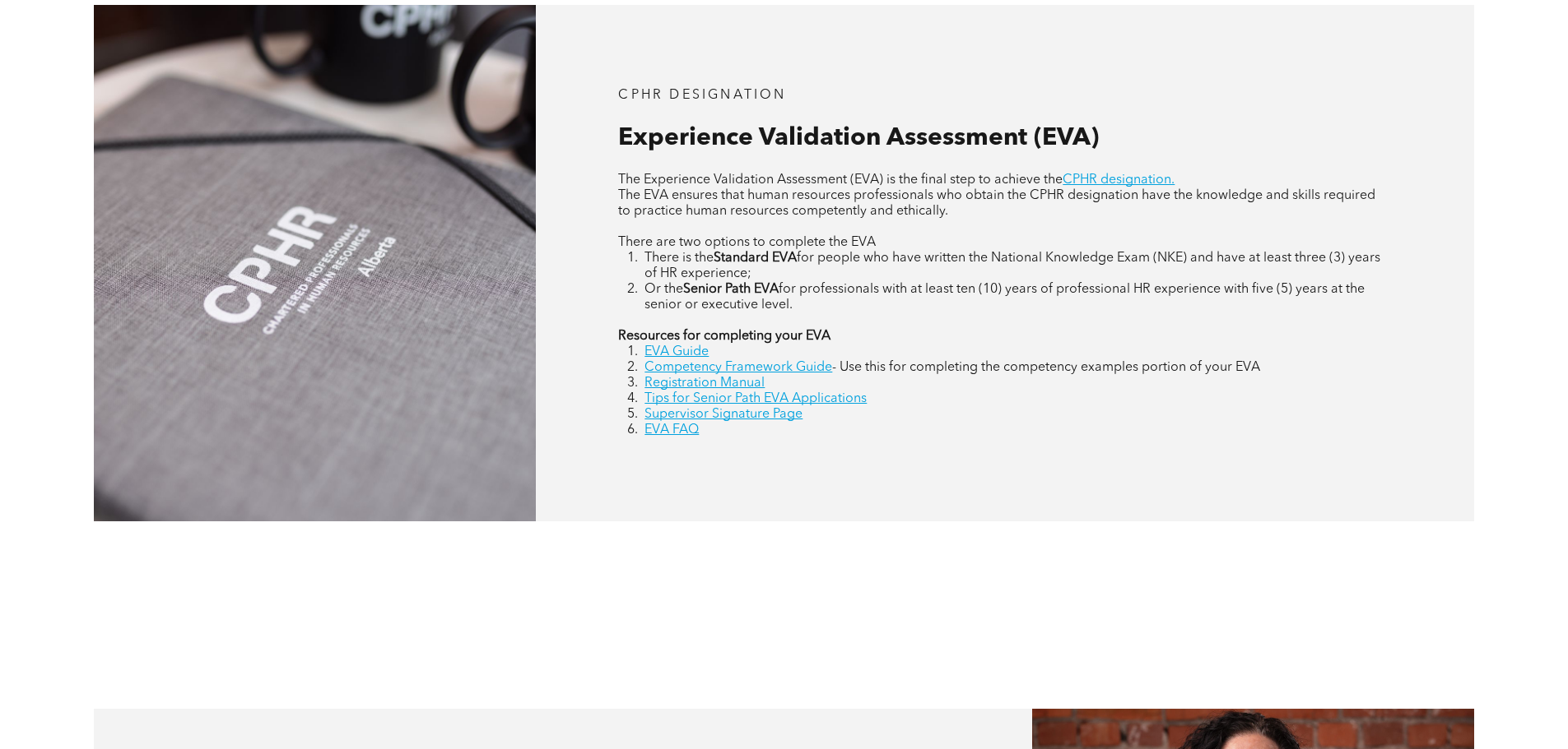
scroll to position [778, 0]
click at [680, 349] on link "EVA Guide" at bounding box center [676, 351] width 64 height 13
click at [670, 351] on link "EVA Guide" at bounding box center [676, 352] width 64 height 13
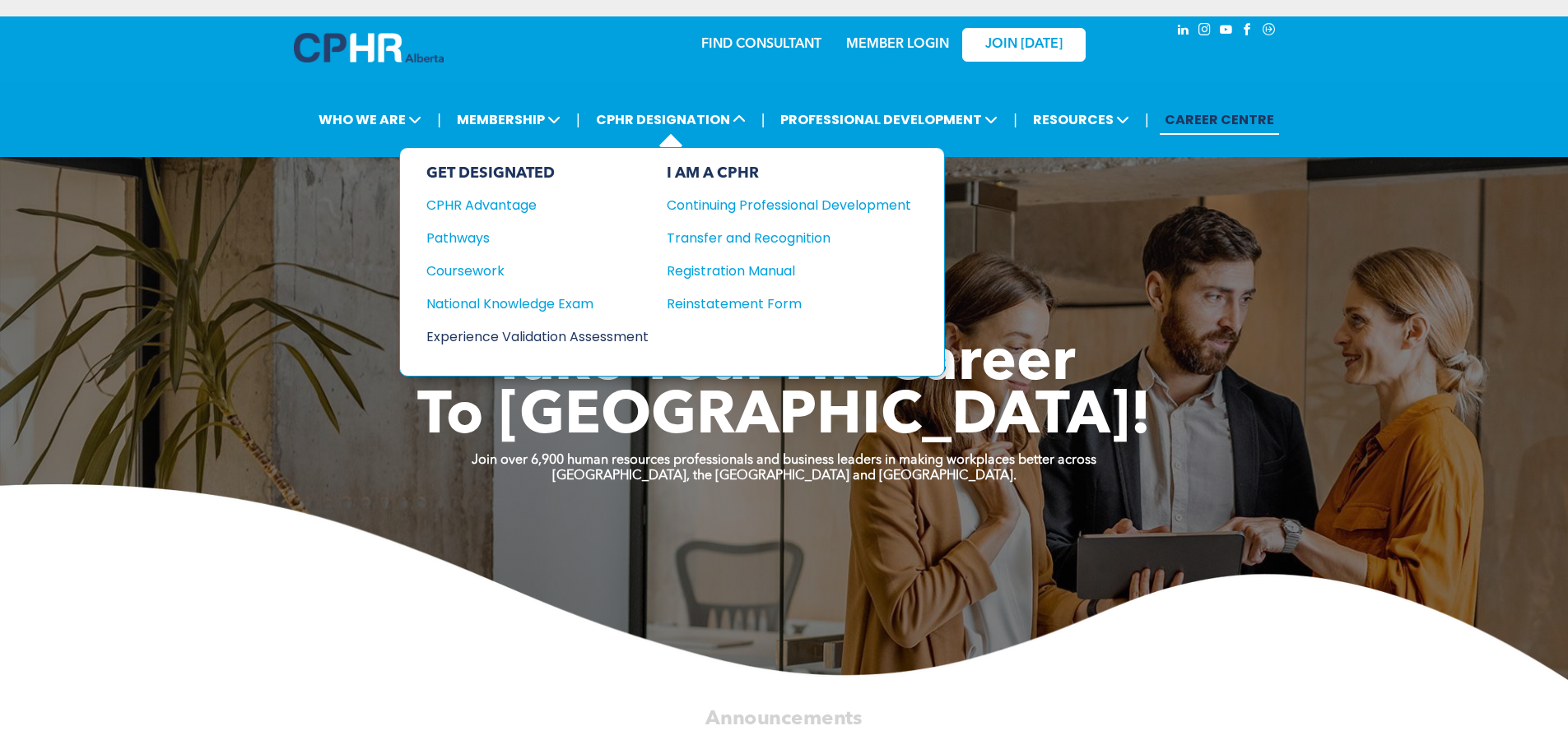
click at [550, 334] on div "Experience Validation Assessment" at bounding box center [526, 336] width 200 height 21
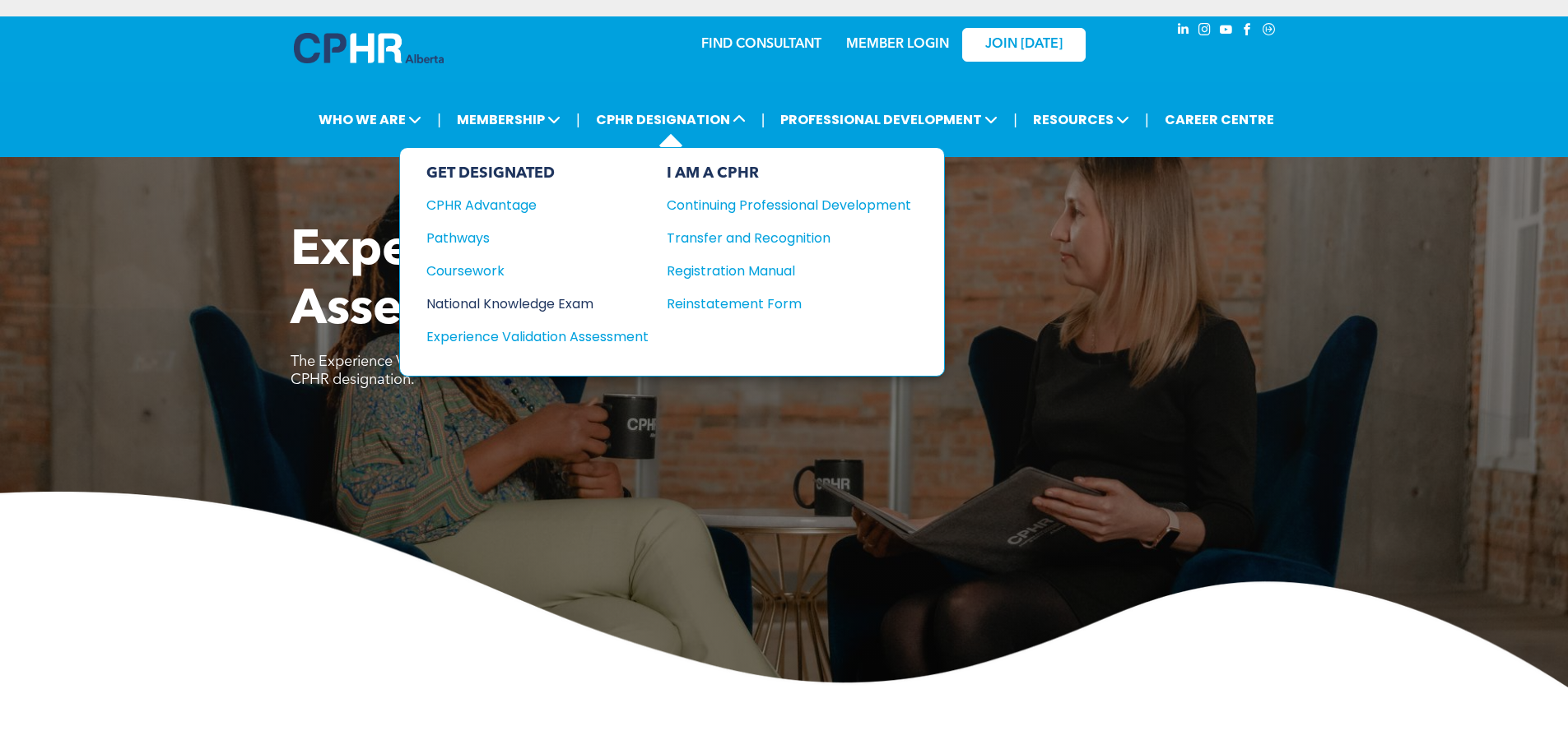
click at [489, 304] on div "National Knowledge Exam" at bounding box center [526, 304] width 200 height 21
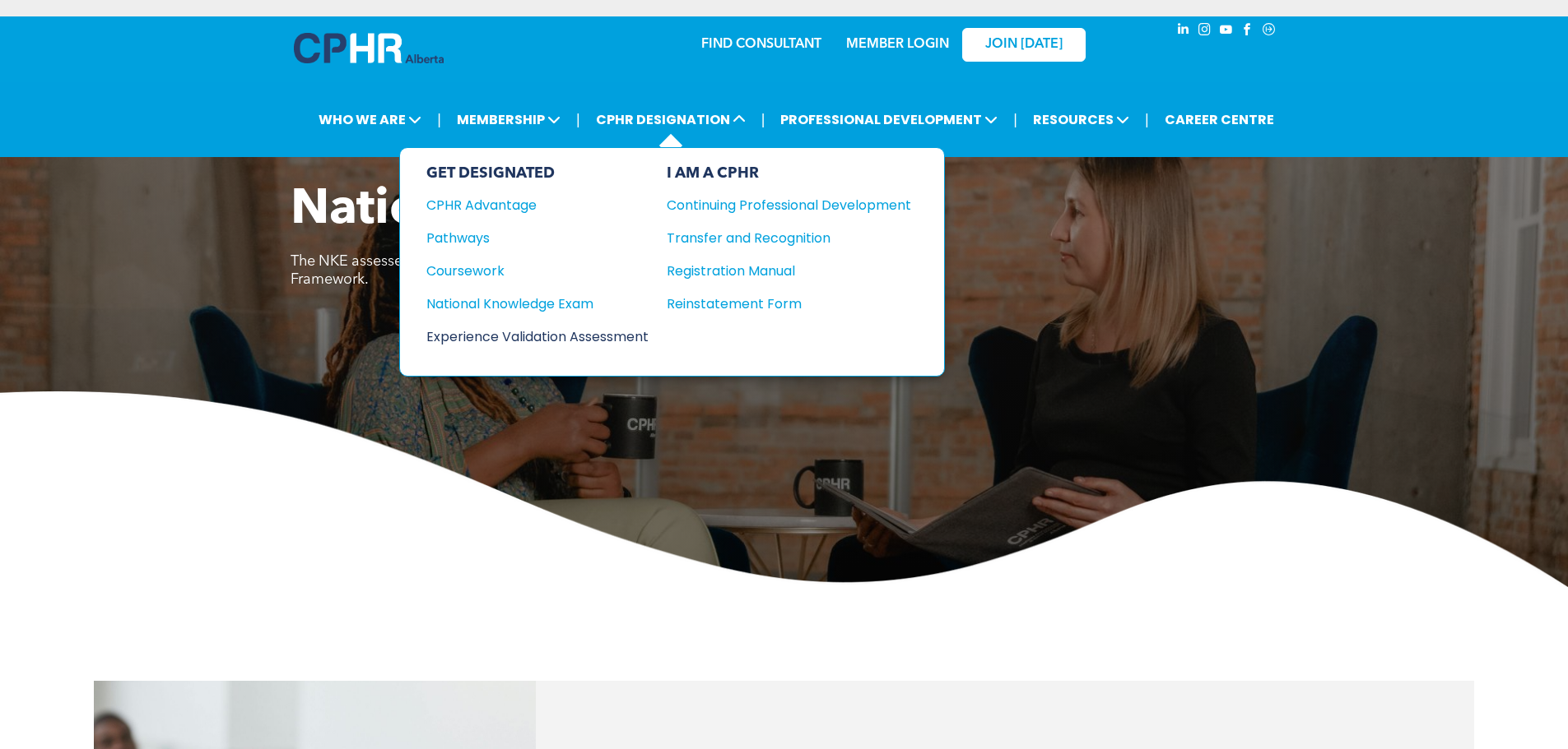
click at [517, 338] on div "Experience Validation Assessment" at bounding box center [526, 336] width 200 height 21
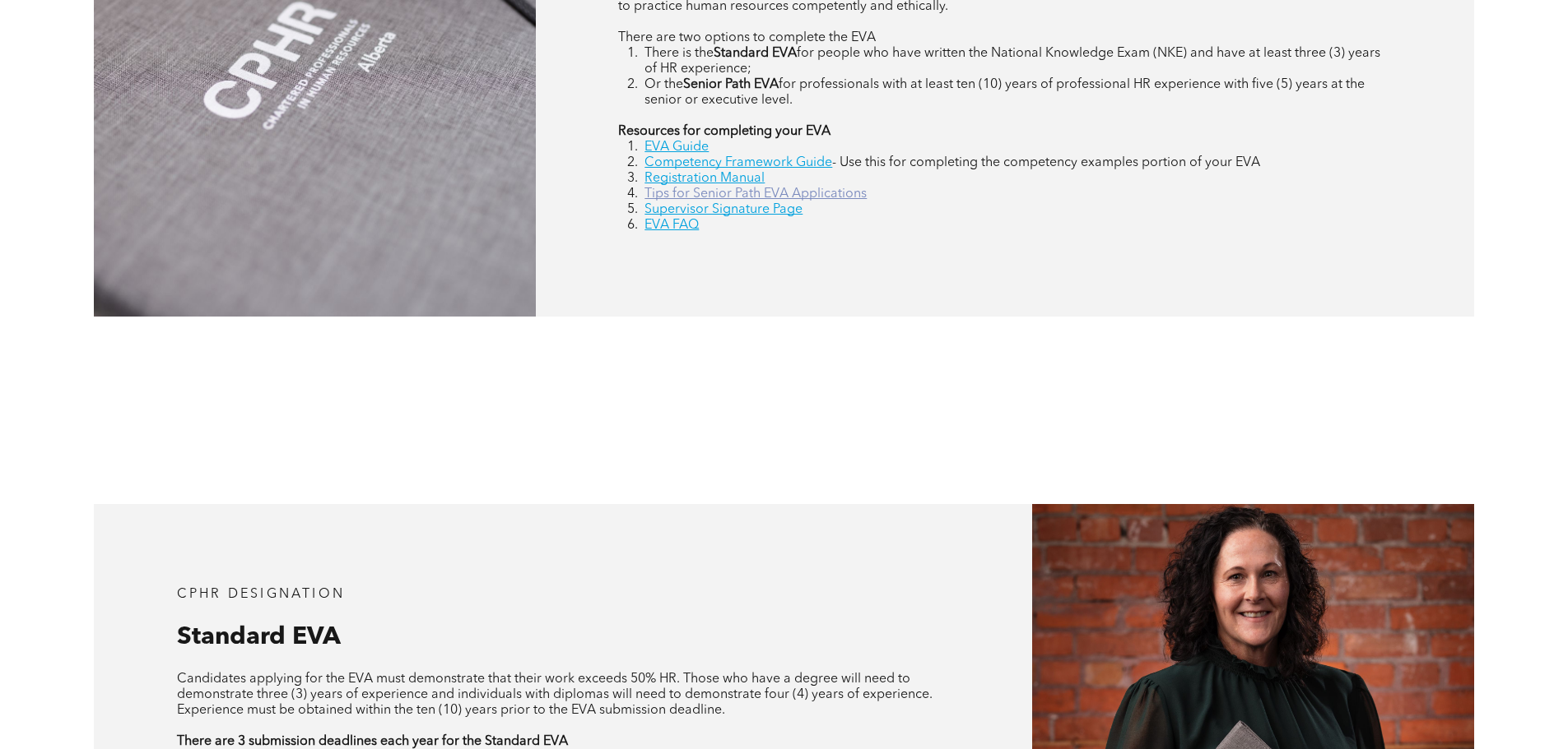
scroll to position [981, 0]
click at [772, 208] on link "Supervisor Signature Page" at bounding box center [723, 210] width 158 height 13
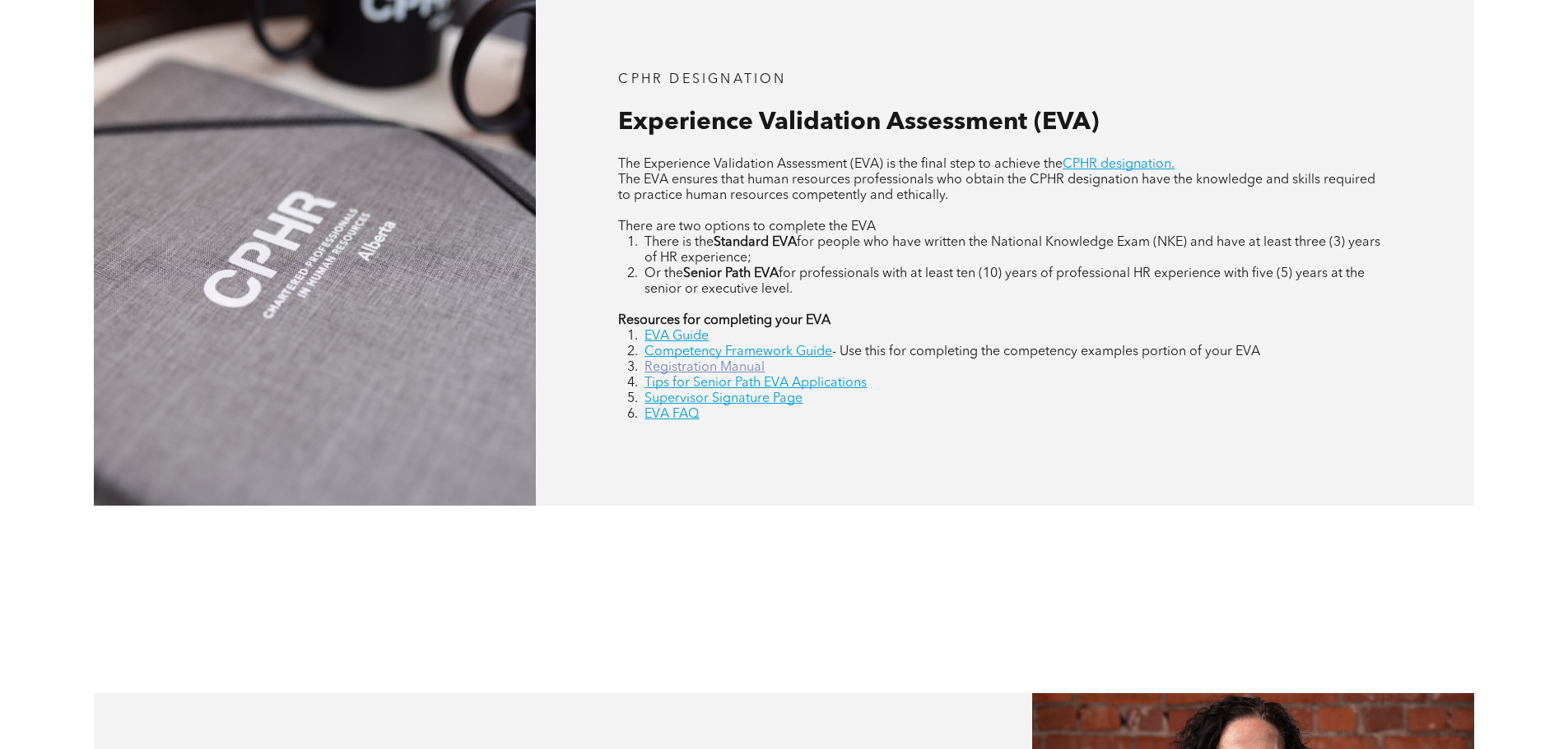
scroll to position [793, 0]
click at [705, 364] on link "Registration Manual" at bounding box center [704, 367] width 121 height 13
drag, startPoint x: 949, startPoint y: 361, endPoint x: 794, endPoint y: 450, distance: 178.7
click at [794, 450] on div "CPHR DESIGNATION Experience Validation Assessment (EVA) The Experience Validati…" at bounding box center [1005, 246] width 938 height 516
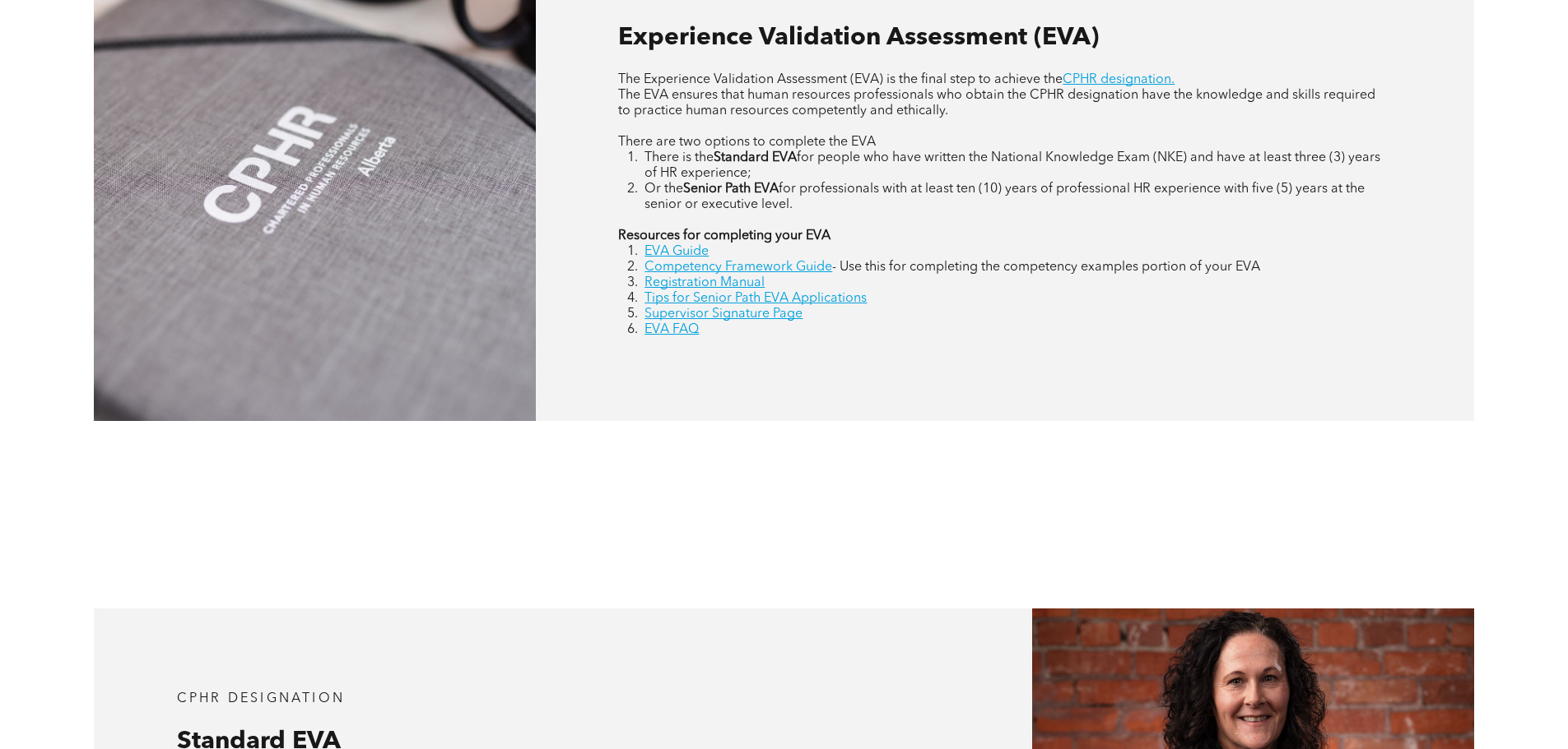
scroll to position [856, 0]
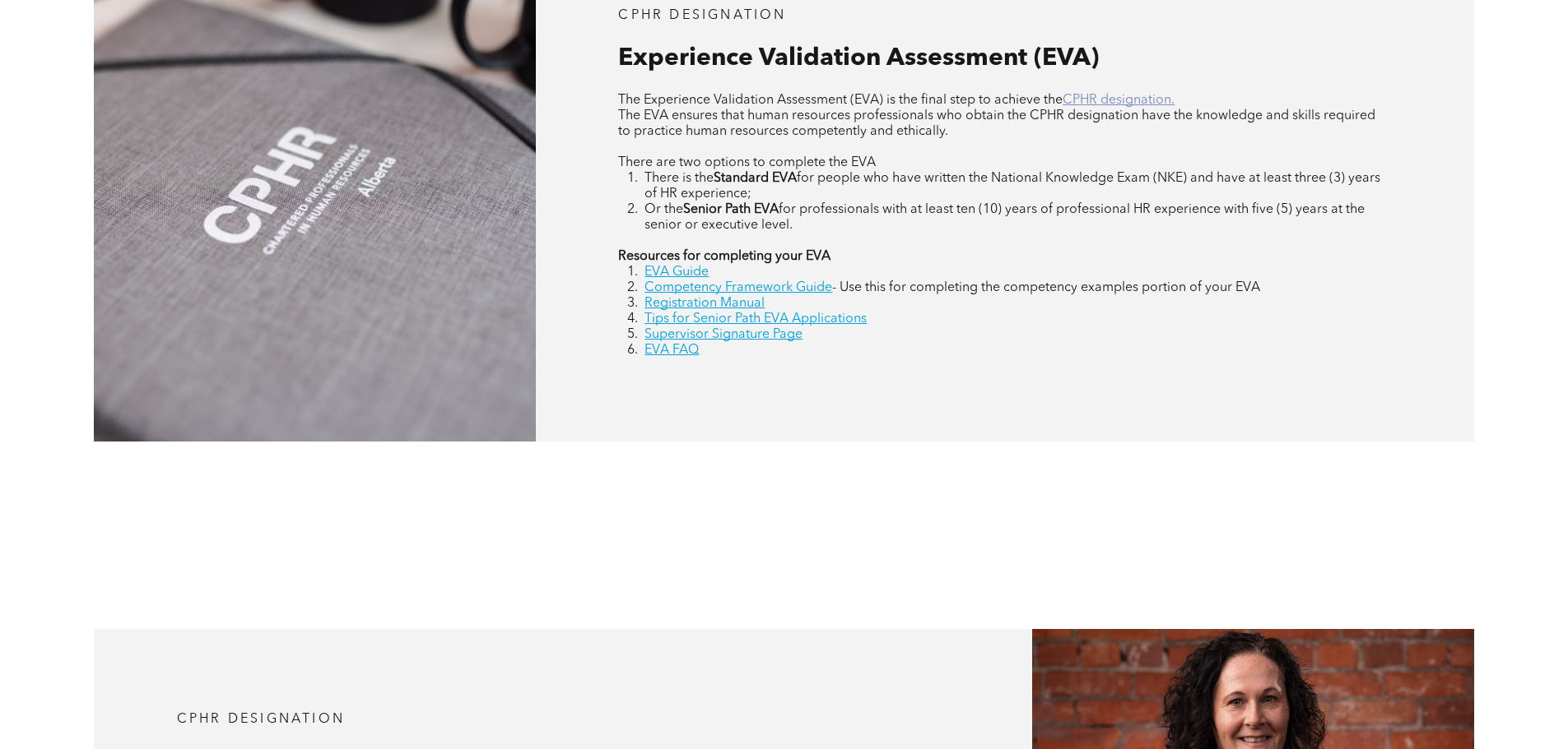
click at [1123, 103] on link "CPHR designation." at bounding box center [1118, 100] width 112 height 13
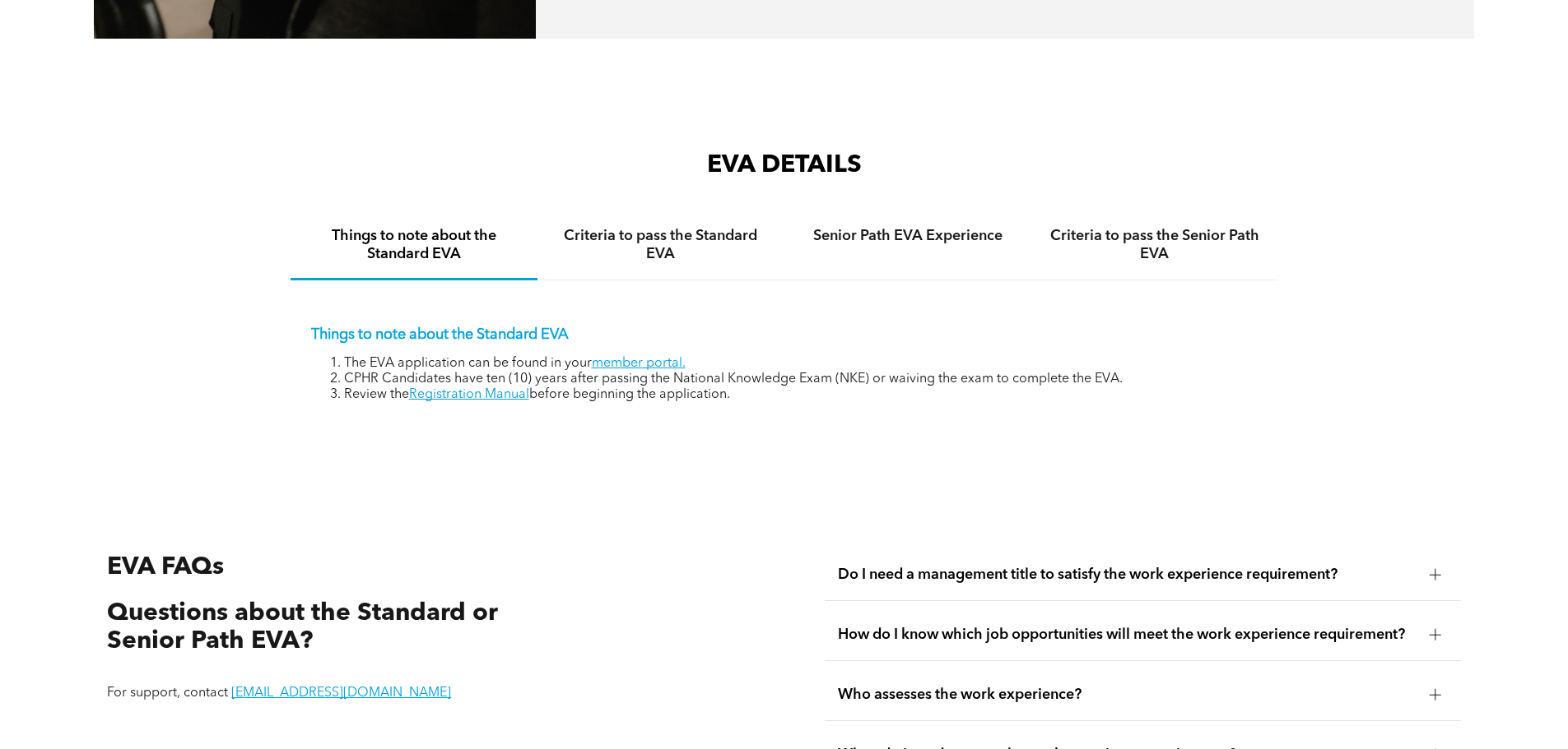
scroll to position [2677, 0]
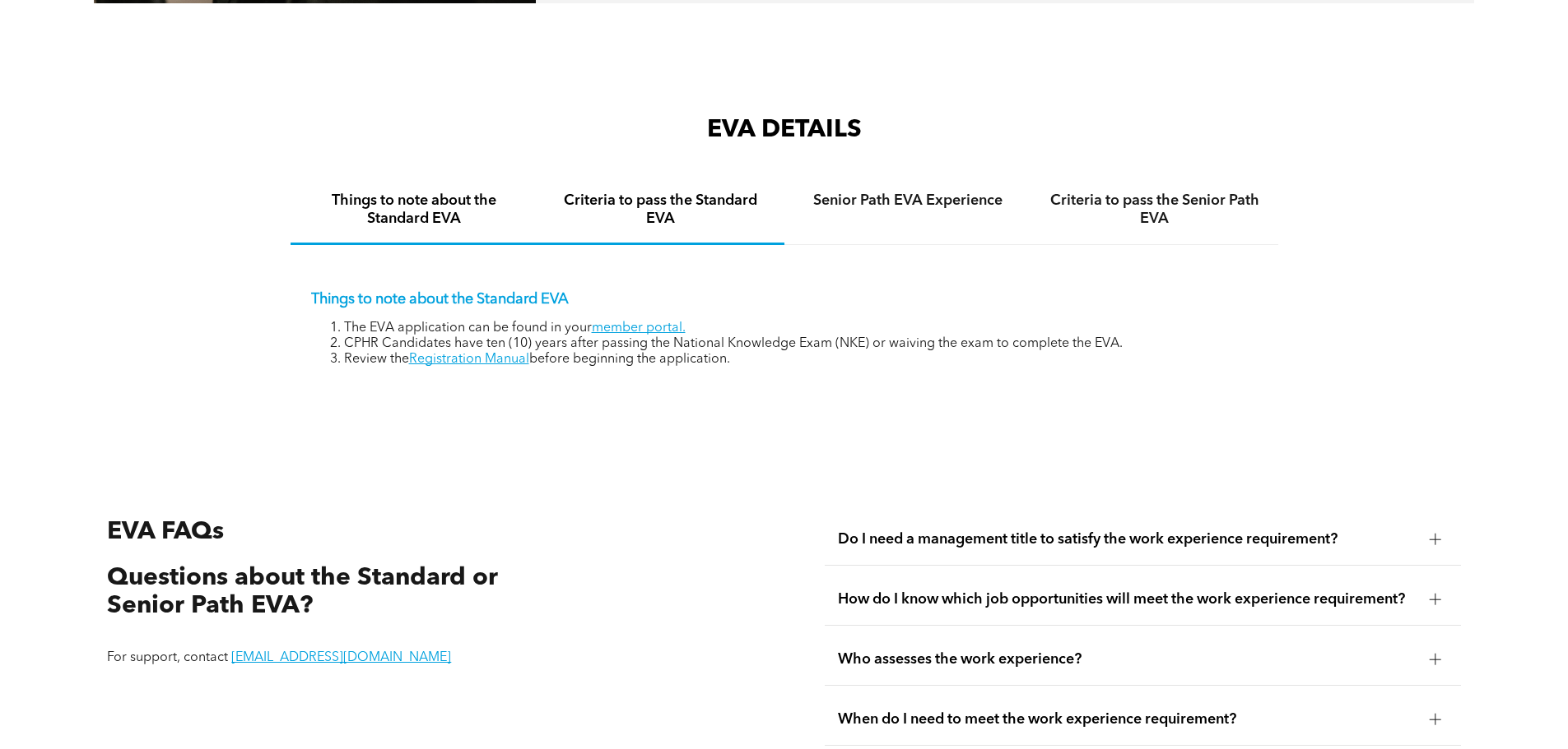
click at [676, 216] on div "Criteria to pass the Standard EVA" at bounding box center [660, 211] width 246 height 68
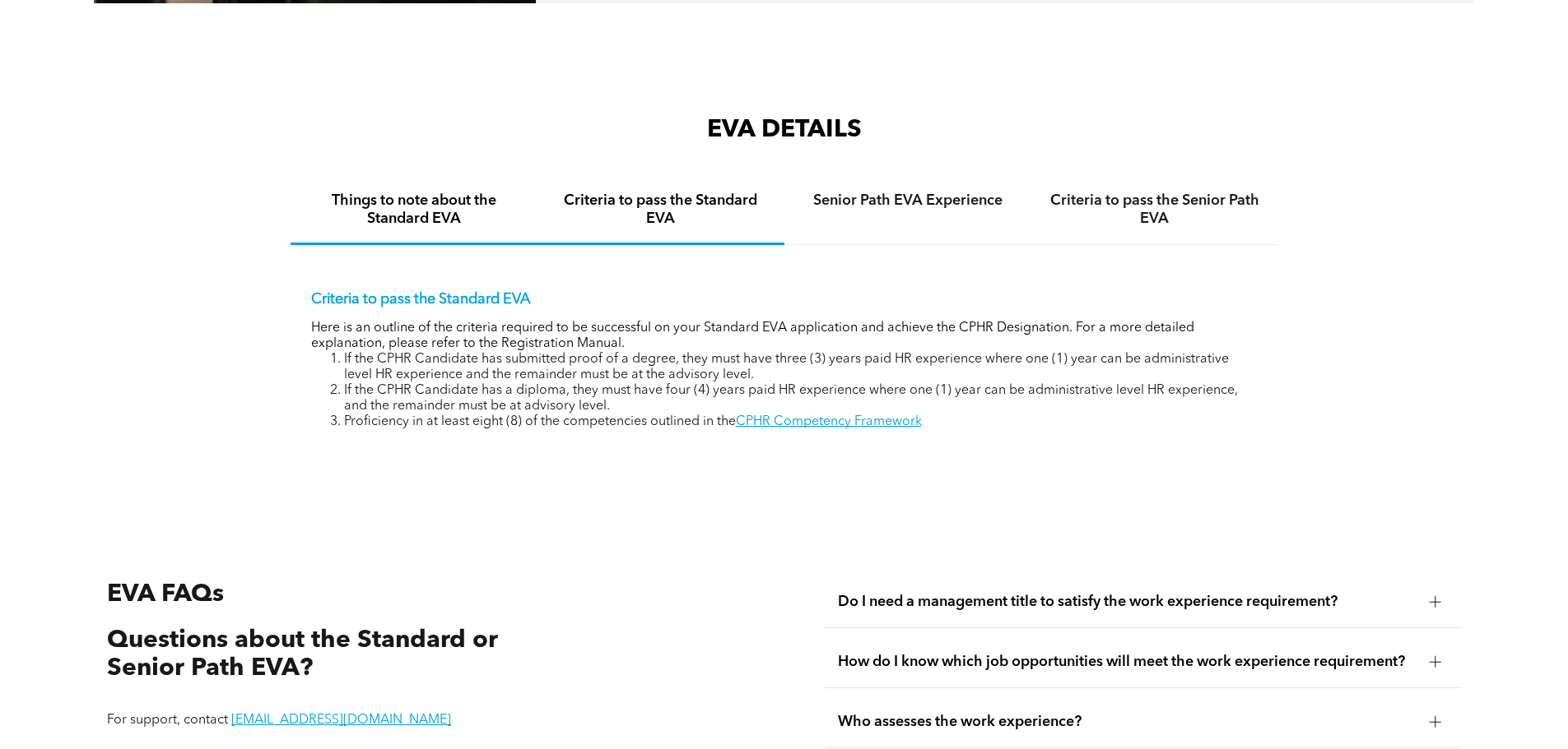
click at [347, 204] on h4 "Things to note about the Standard EVA" at bounding box center [414, 210] width 218 height 36
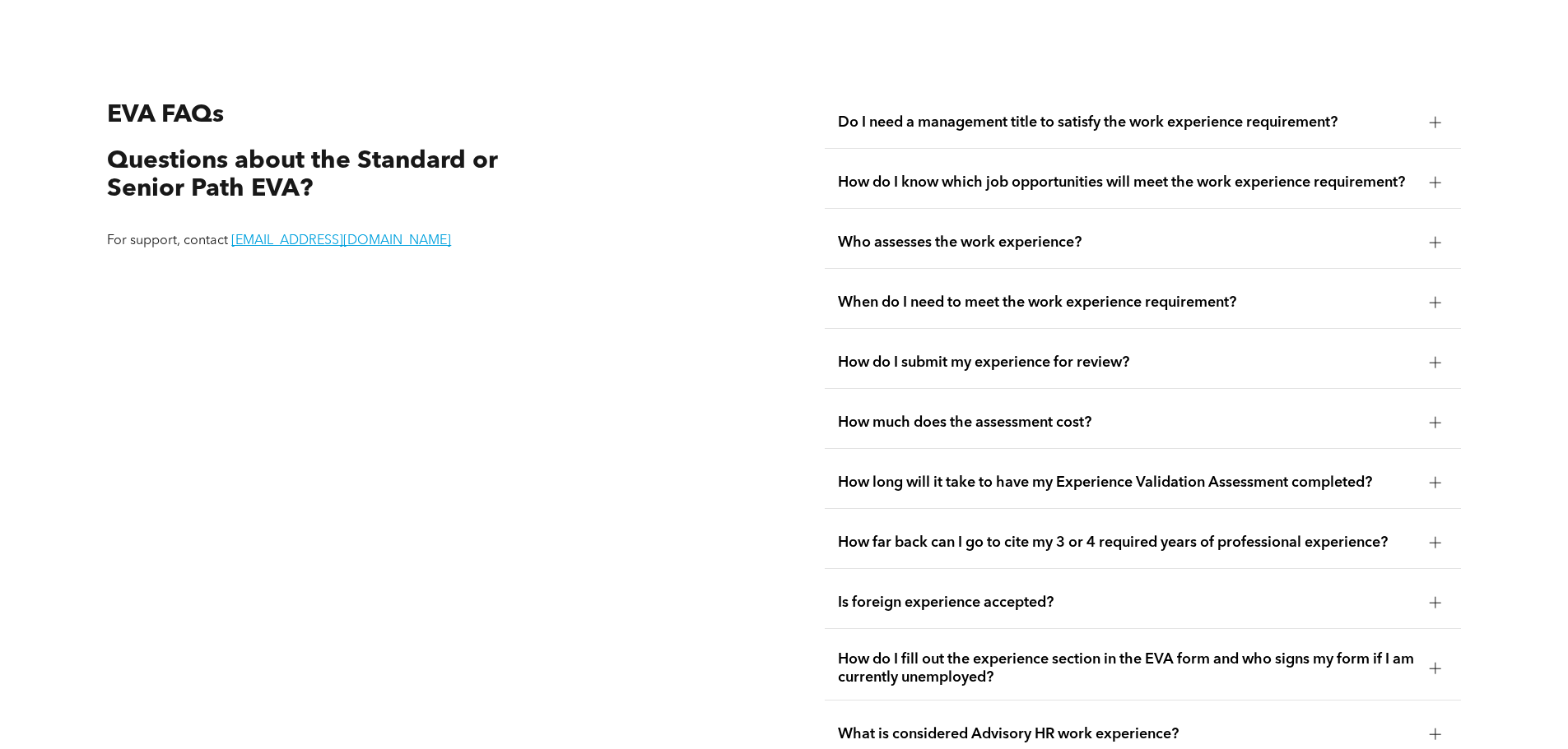
scroll to position [3090, 0]
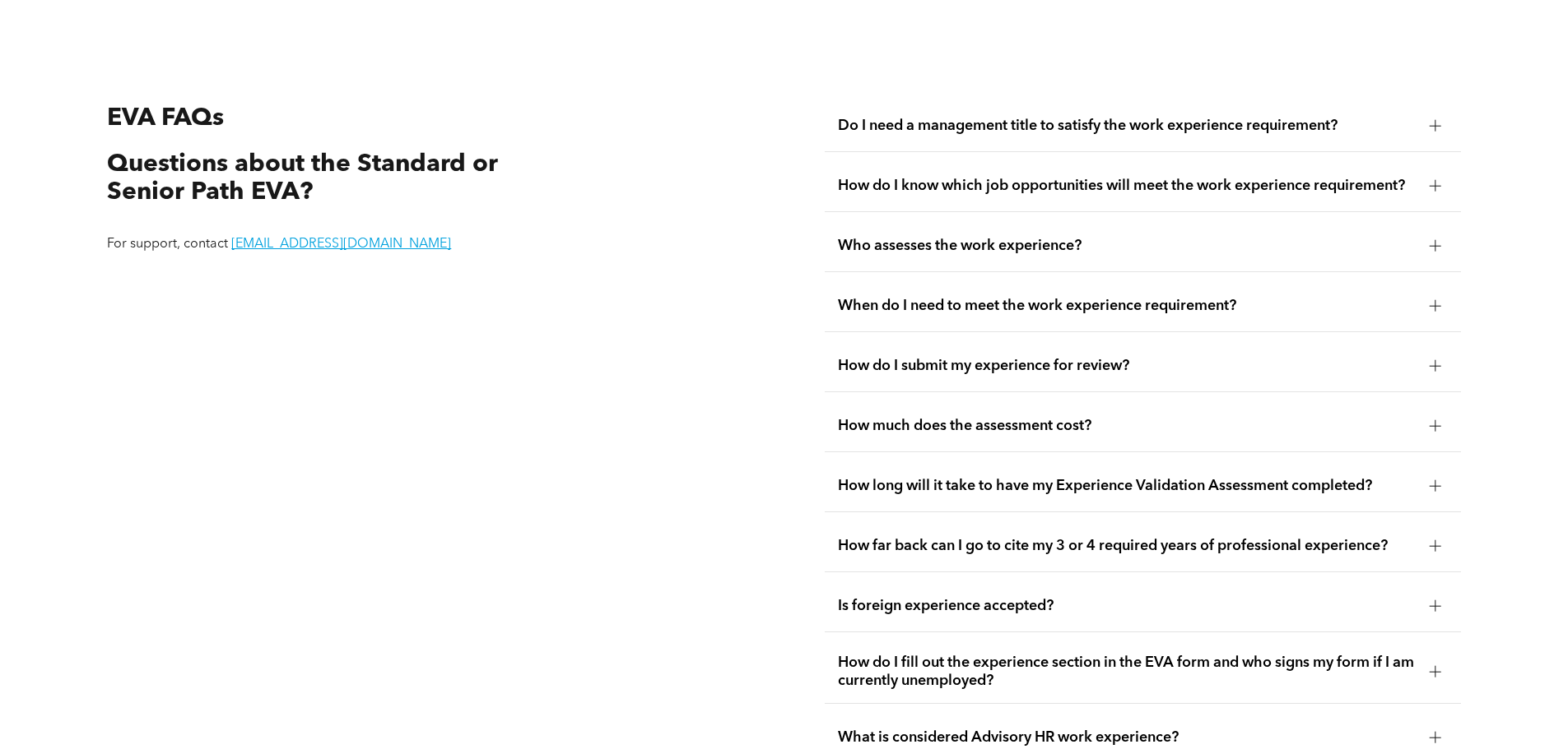
click at [1027, 117] on span "Do I need a management title to satisfy the work experience requirement?" at bounding box center [1126, 126] width 578 height 18
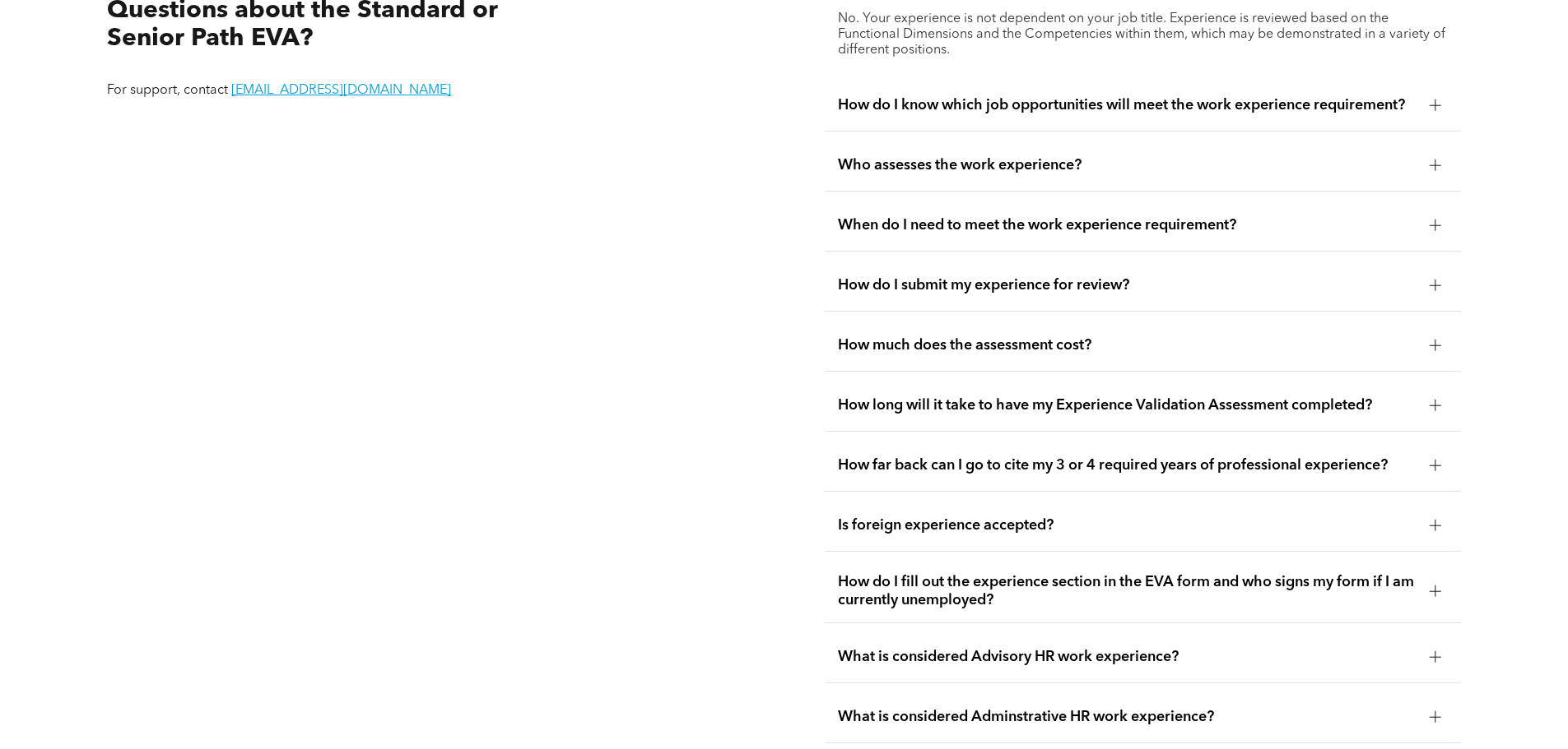
scroll to position [3245, 0]
click at [968, 95] on span "How do I know which job opportunities will meet the work experience requirement?" at bounding box center [1126, 104] width 578 height 18
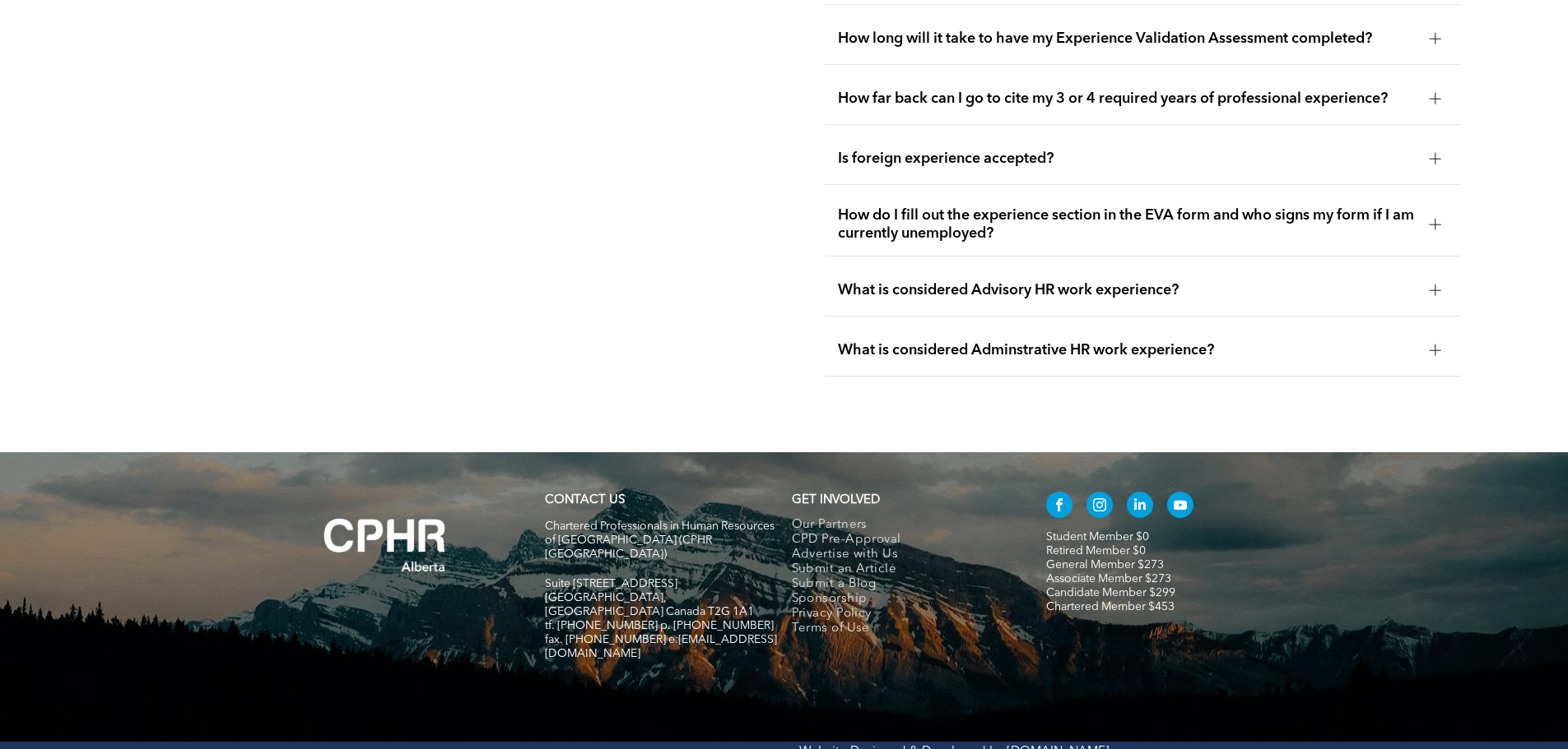
scroll to position [3659, 0]
click at [991, 264] on div "What is considered Advisory HR work experience?" at bounding box center [1142, 290] width 636 height 52
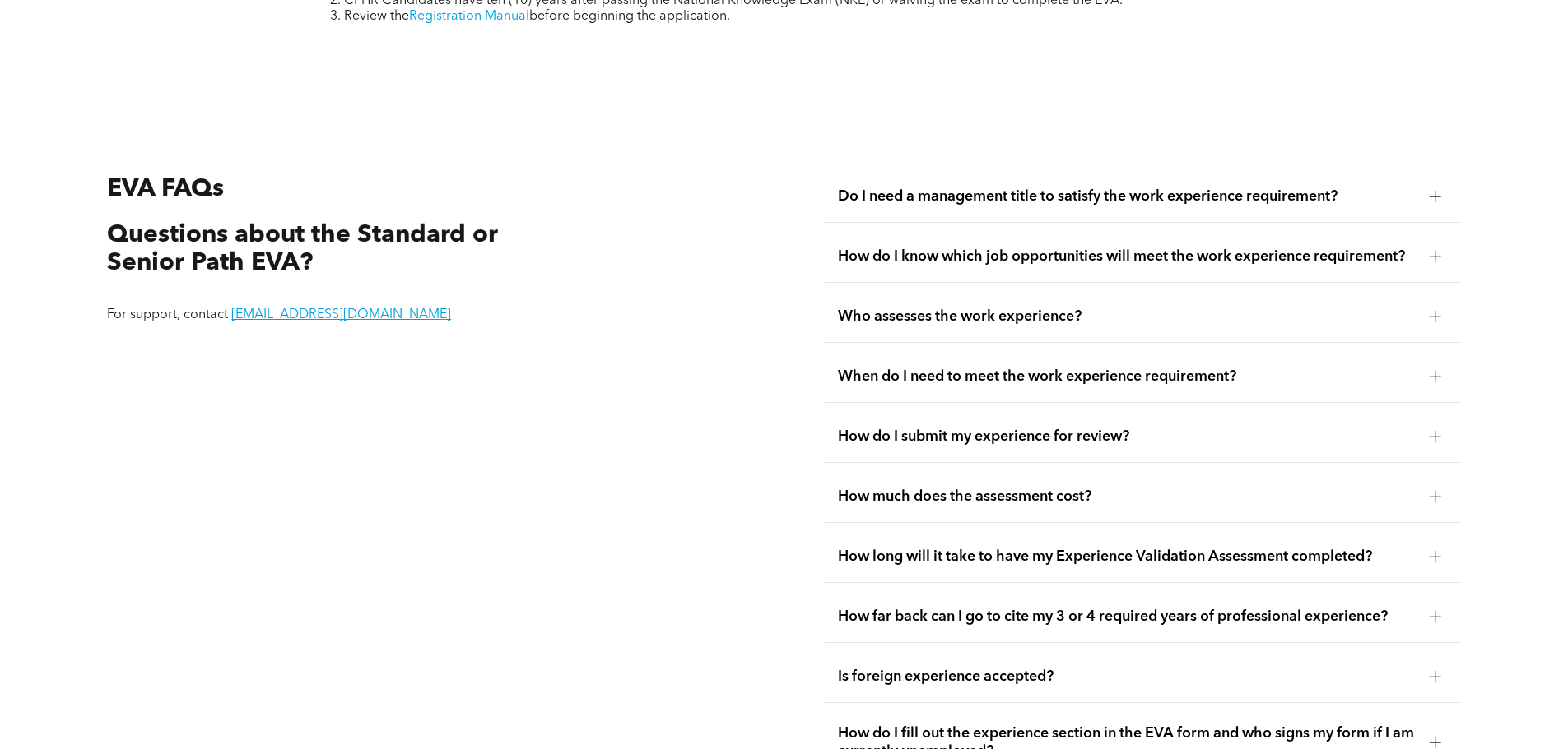
scroll to position [3014, 0]
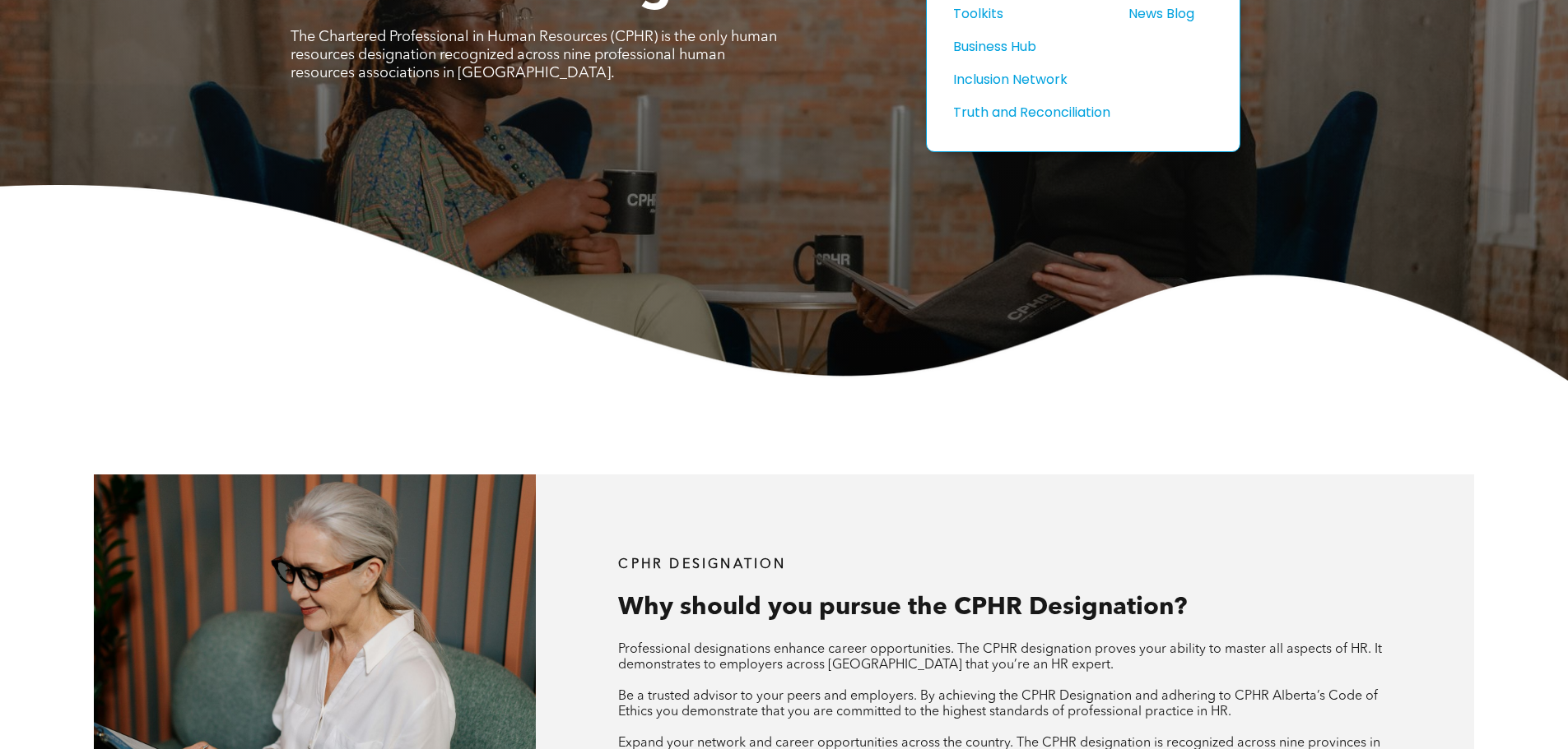
scroll to position [227, 0]
